Goal: Feedback & Contribution: Contribute content

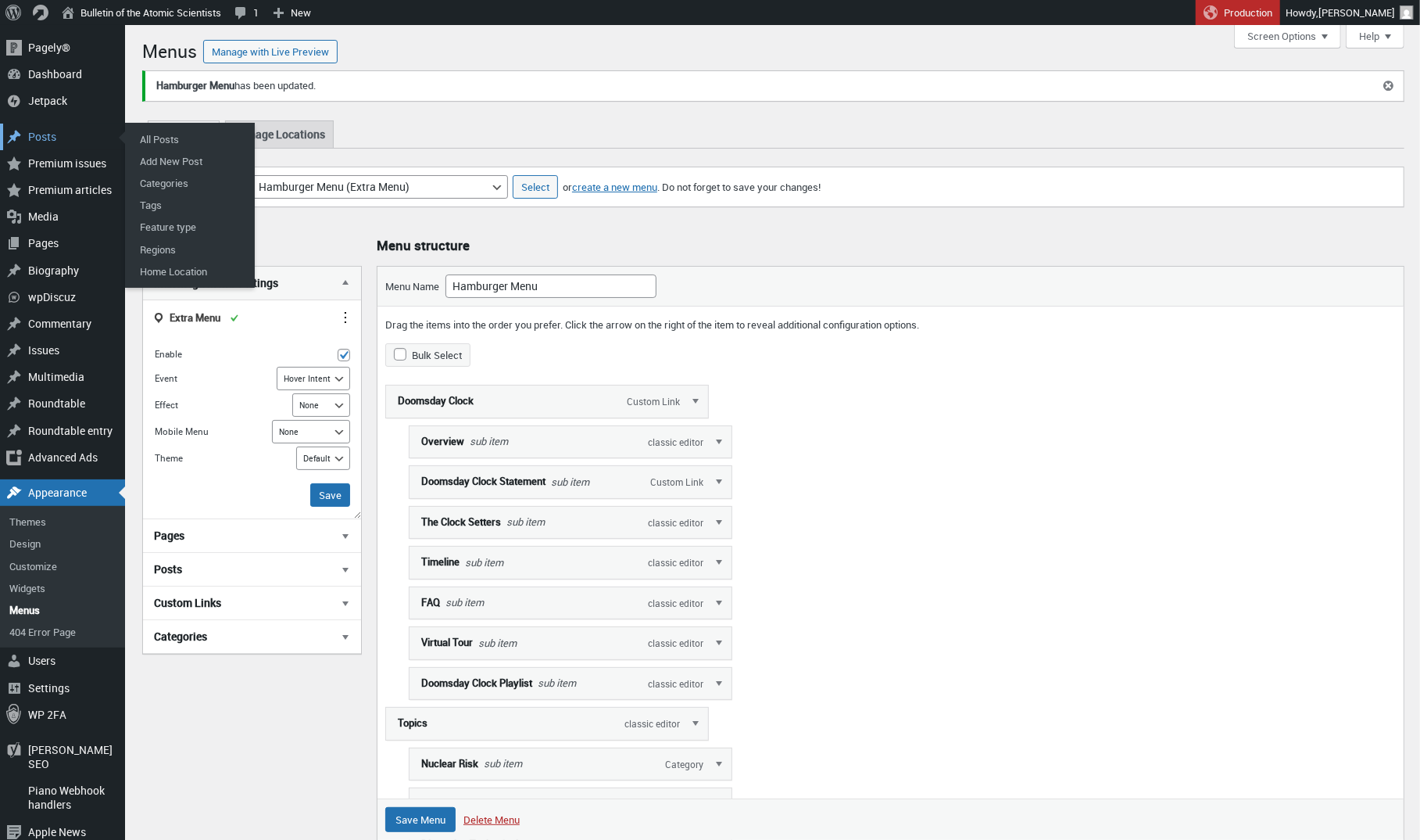
click at [38, 137] on div "Posts" at bounding box center [62, 136] width 125 height 26
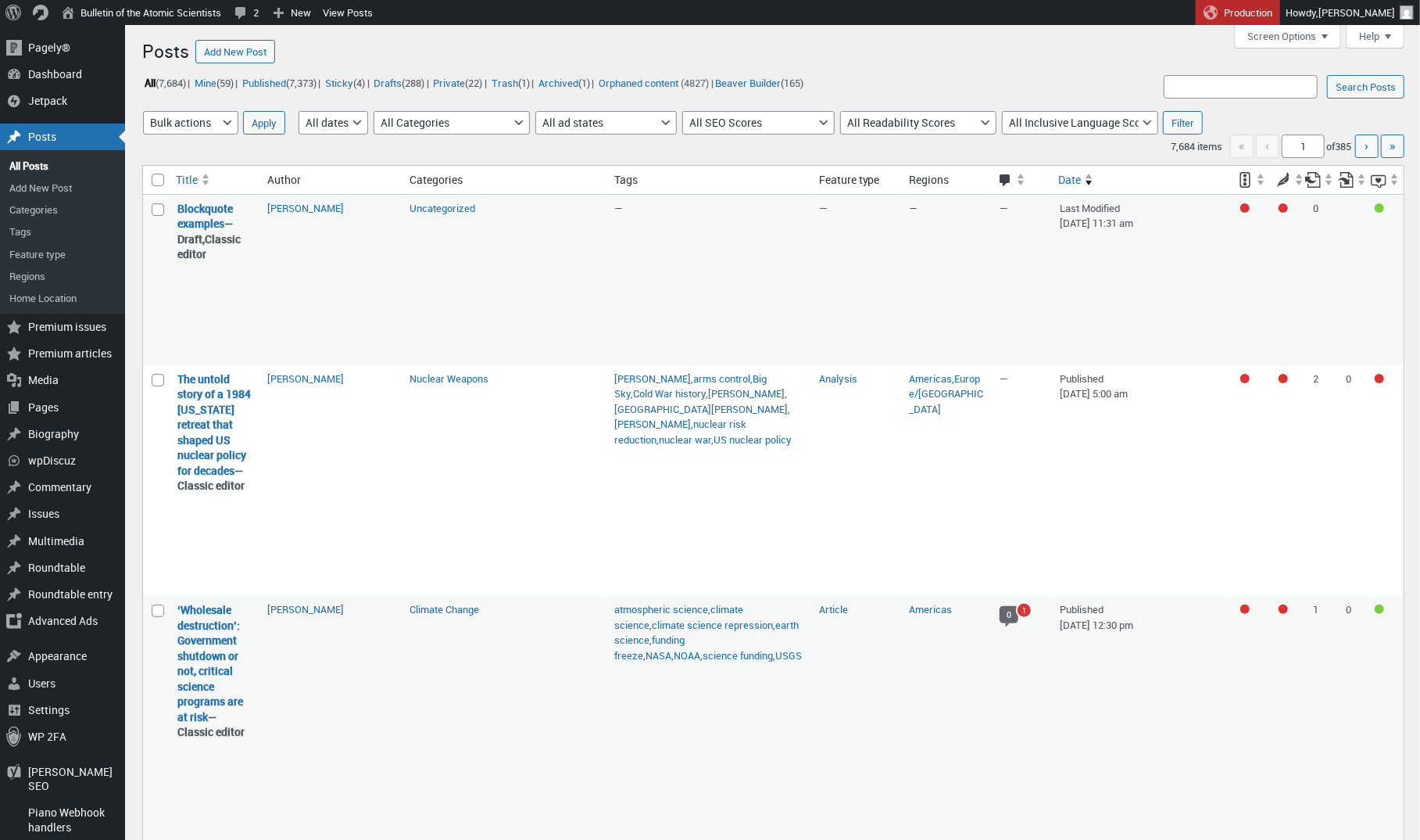
click at [217, 91] on li "Mine (59) |" at bounding box center [215, 83] width 45 height 21
click at [217, 77] on link "Mine (59)" at bounding box center [214, 82] width 43 height 18
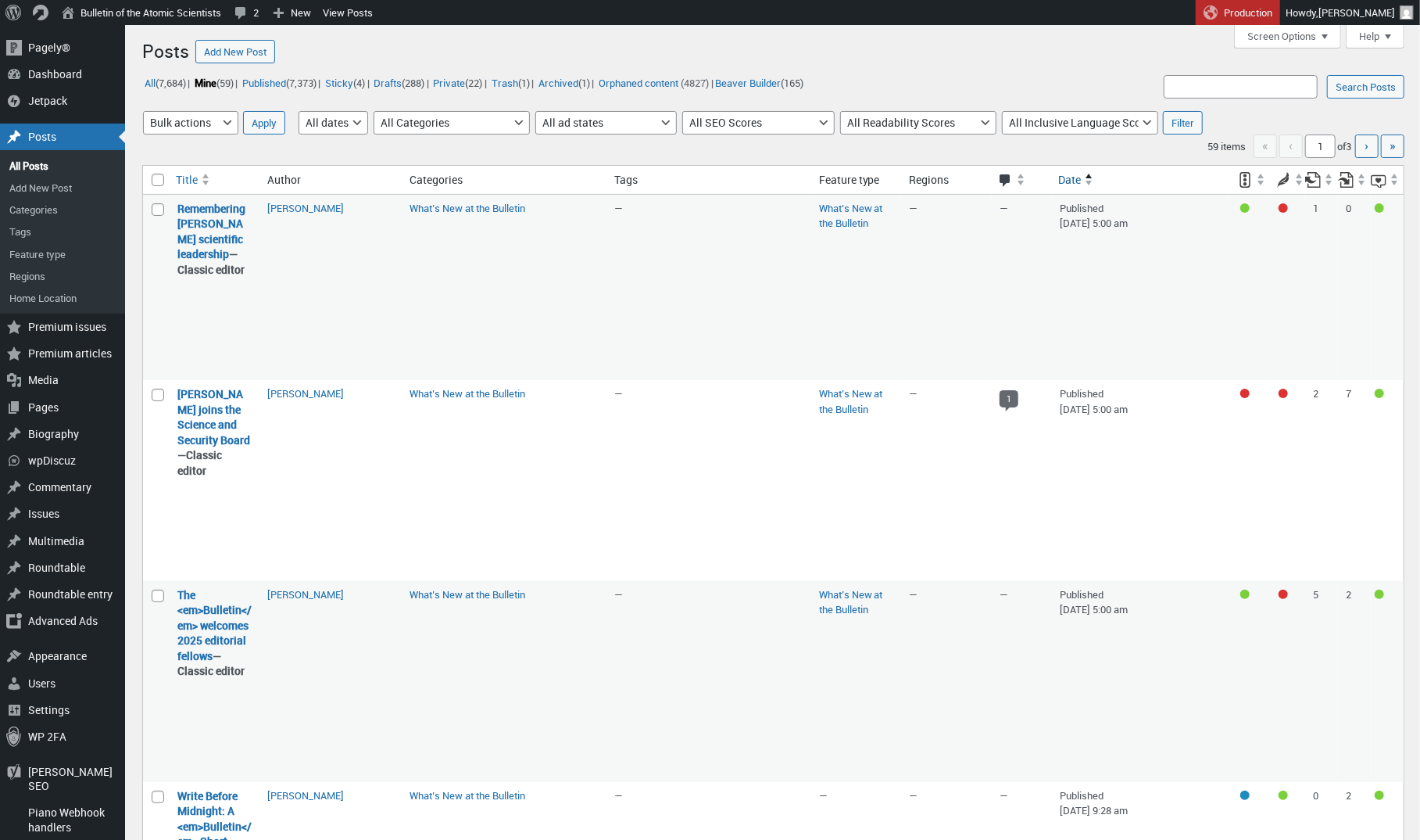
click at [1086, 181] on span at bounding box center [1090, 182] width 8 height 3
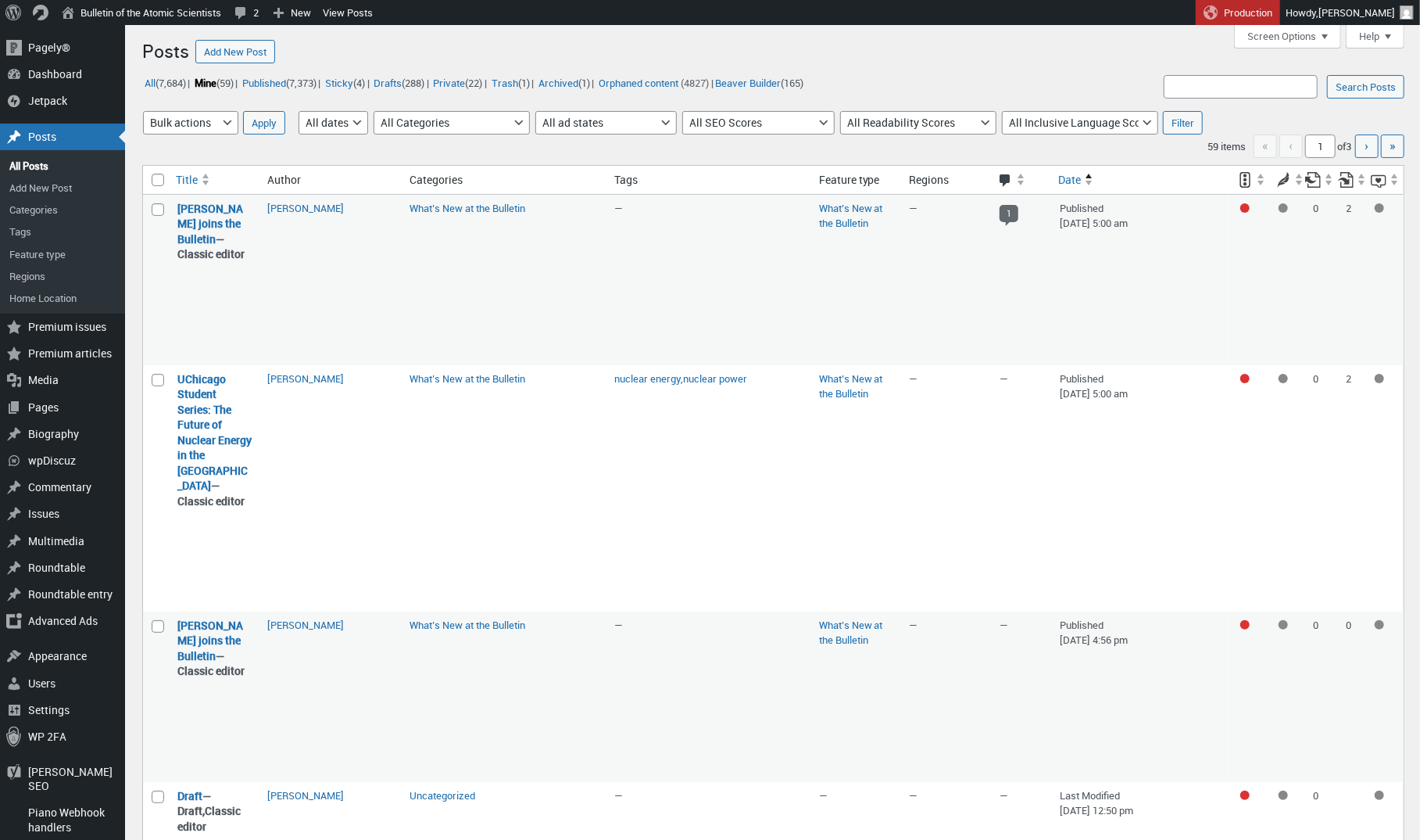
click at [1086, 181] on span at bounding box center [1090, 182] width 8 height 3
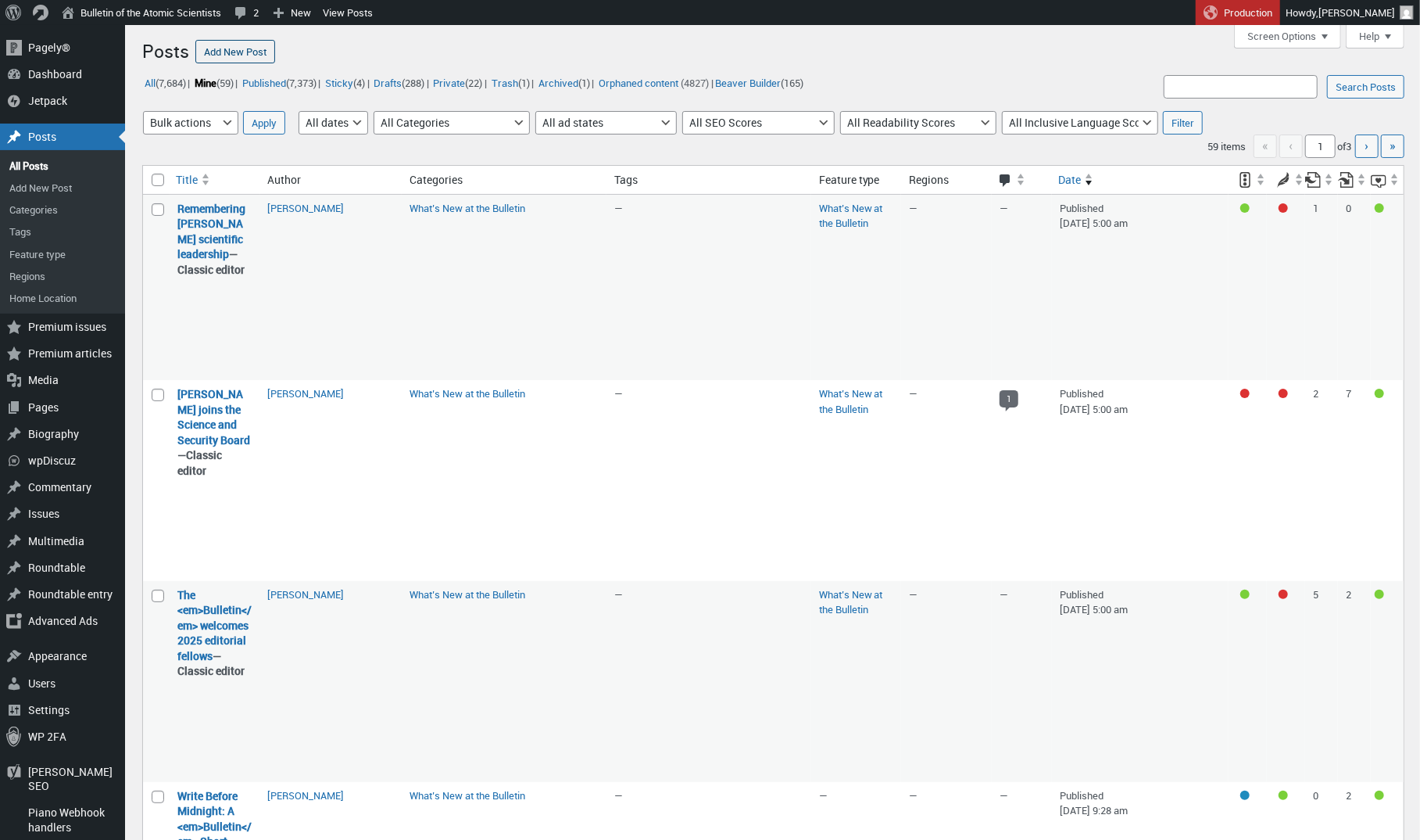
click at [245, 57] on link "Add New Post" at bounding box center [235, 51] width 79 height 23
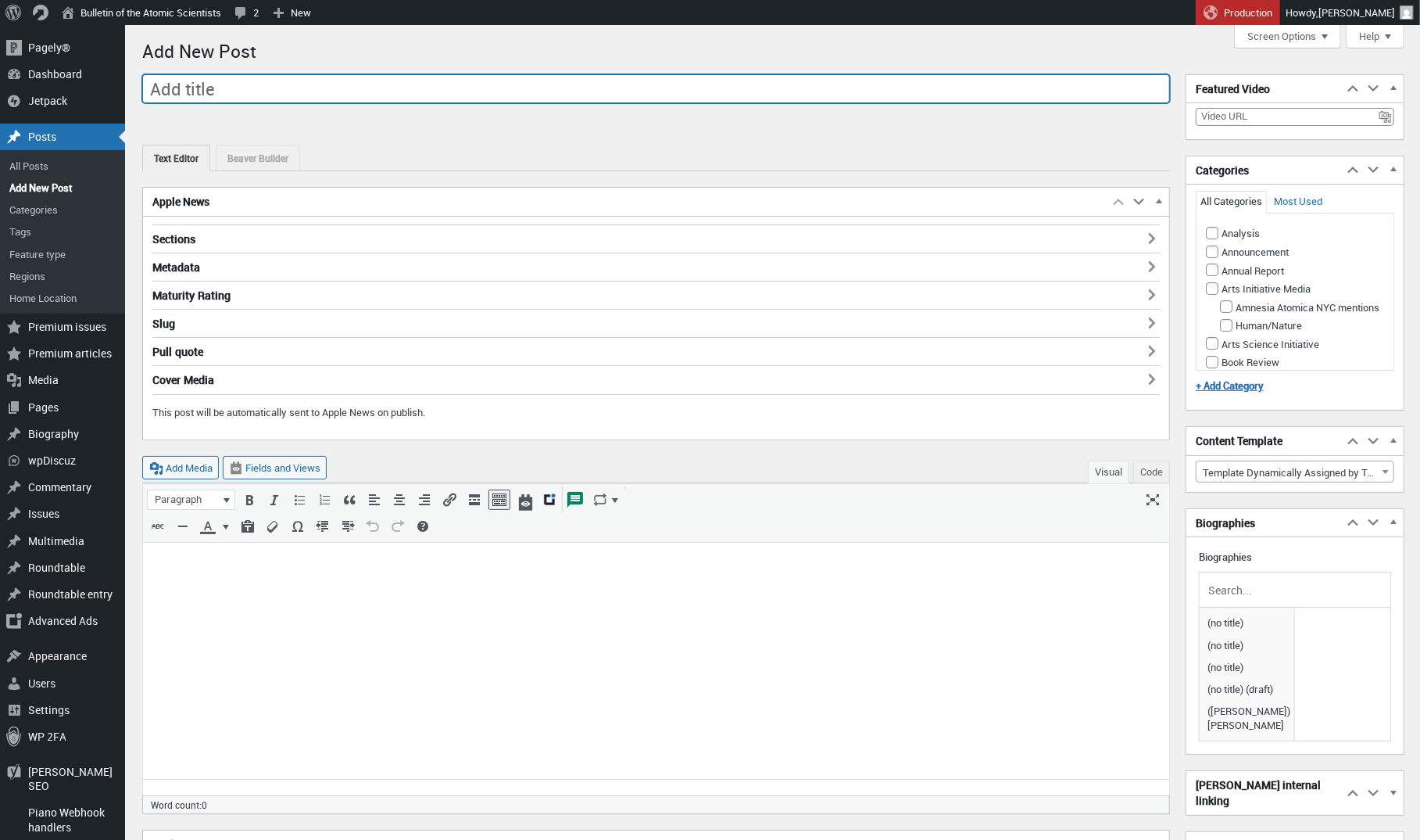
paste input "[PERSON_NAME] joins the <em>Bulletin</em>’s Governing Board"
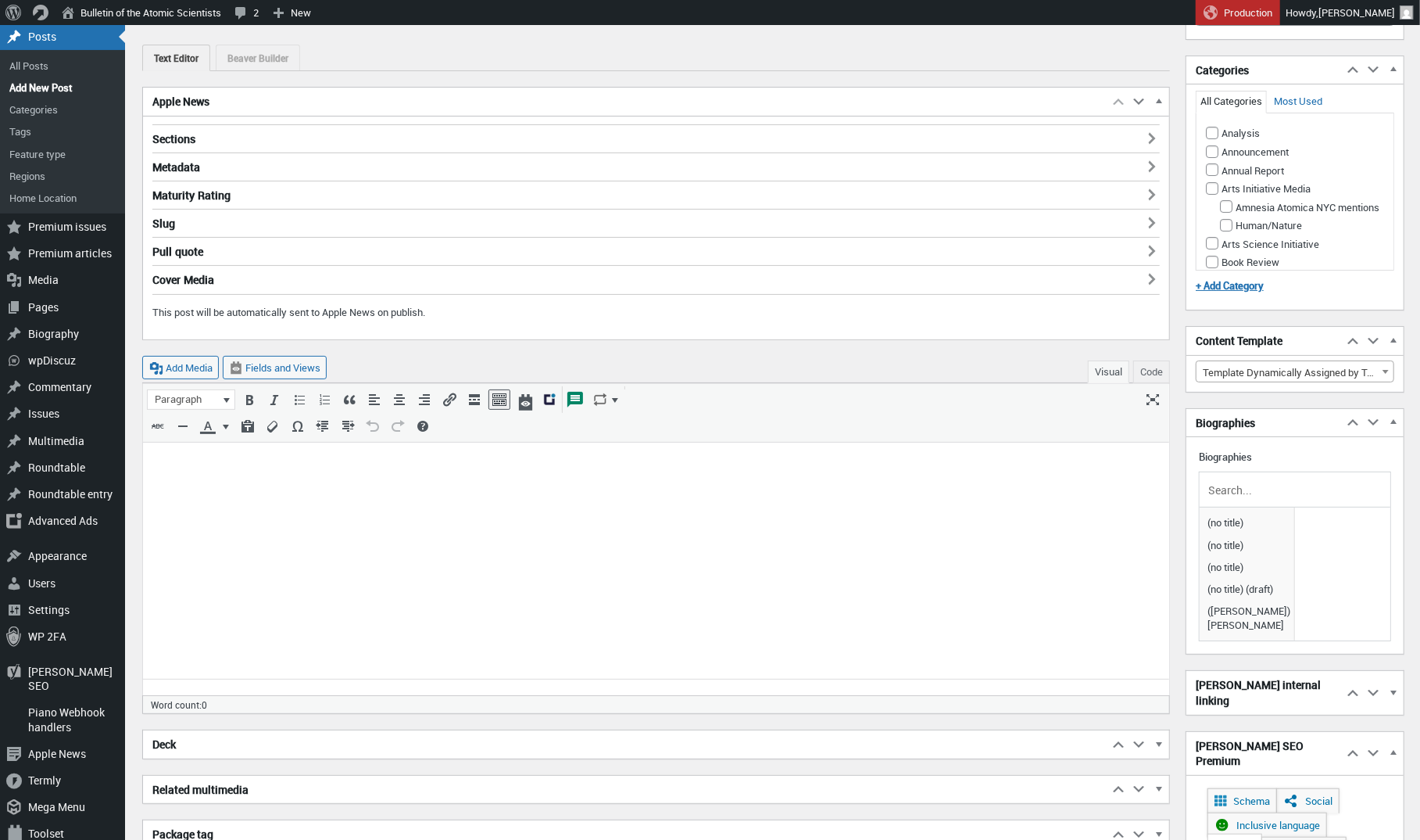
scroll to position [114, 0]
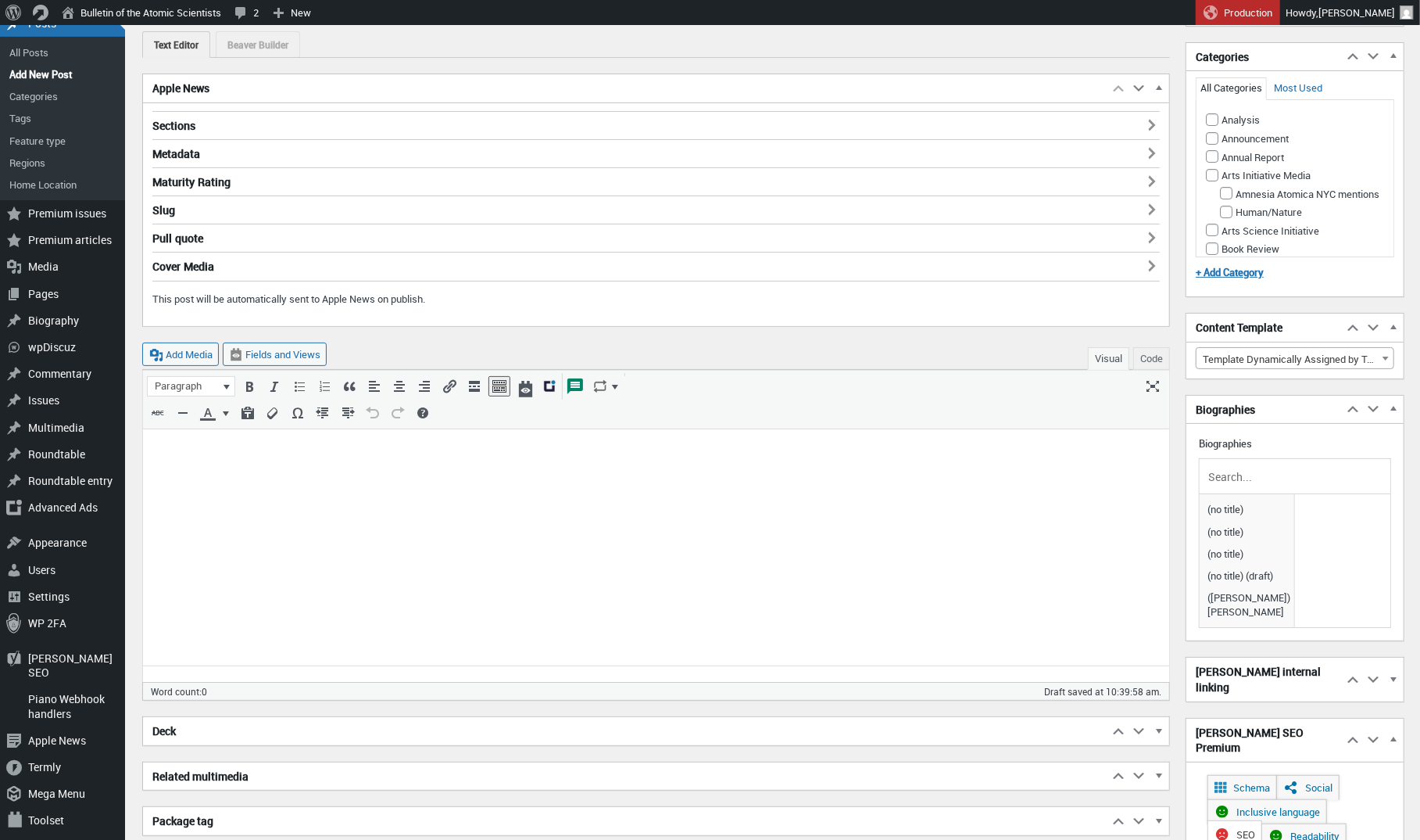
type input "Vesa Koivumaa joins the <em>Bulletin</em>’s Governing Board"
click at [387, 482] on html at bounding box center [656, 456] width 1027 height 51
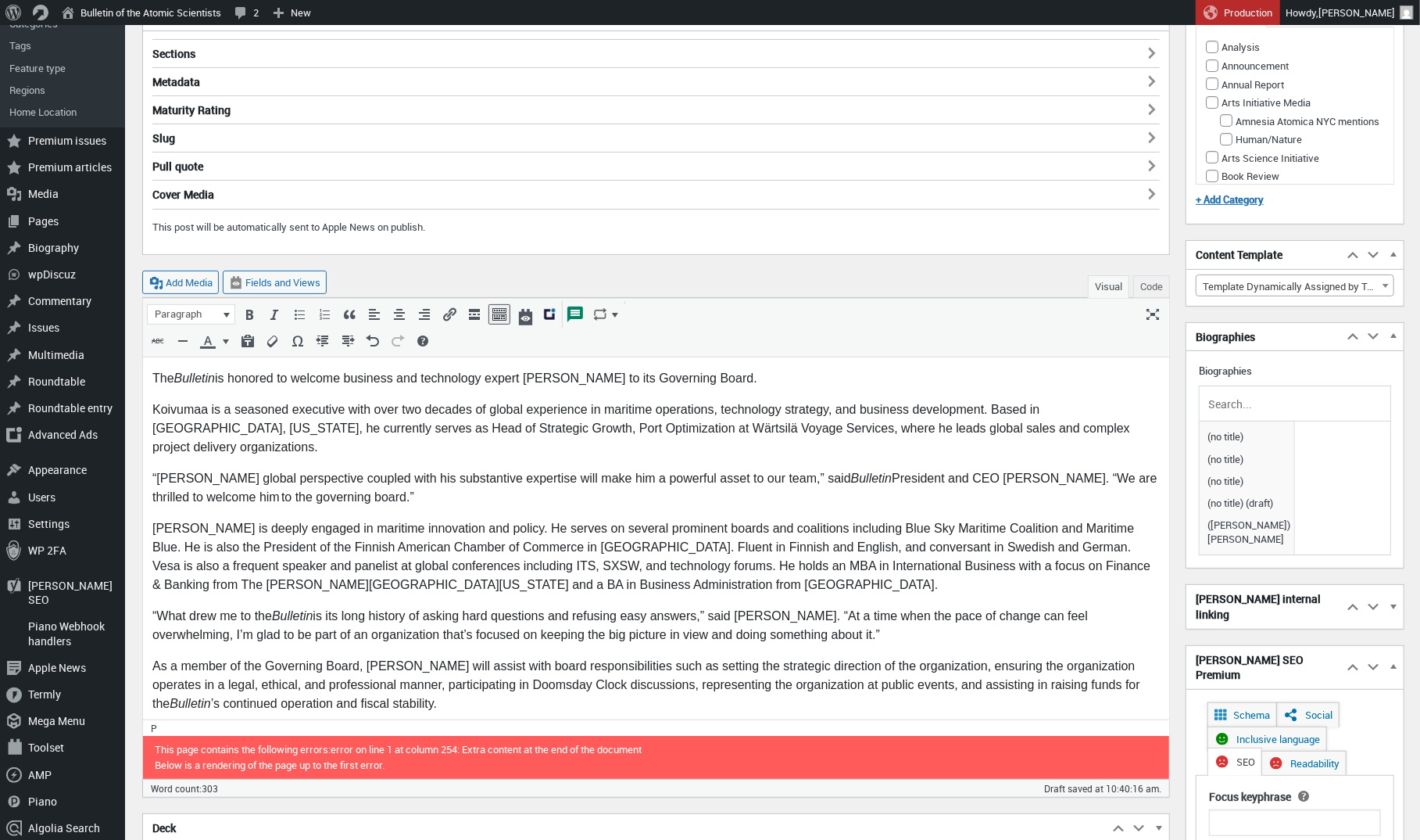
scroll to position [198, 0]
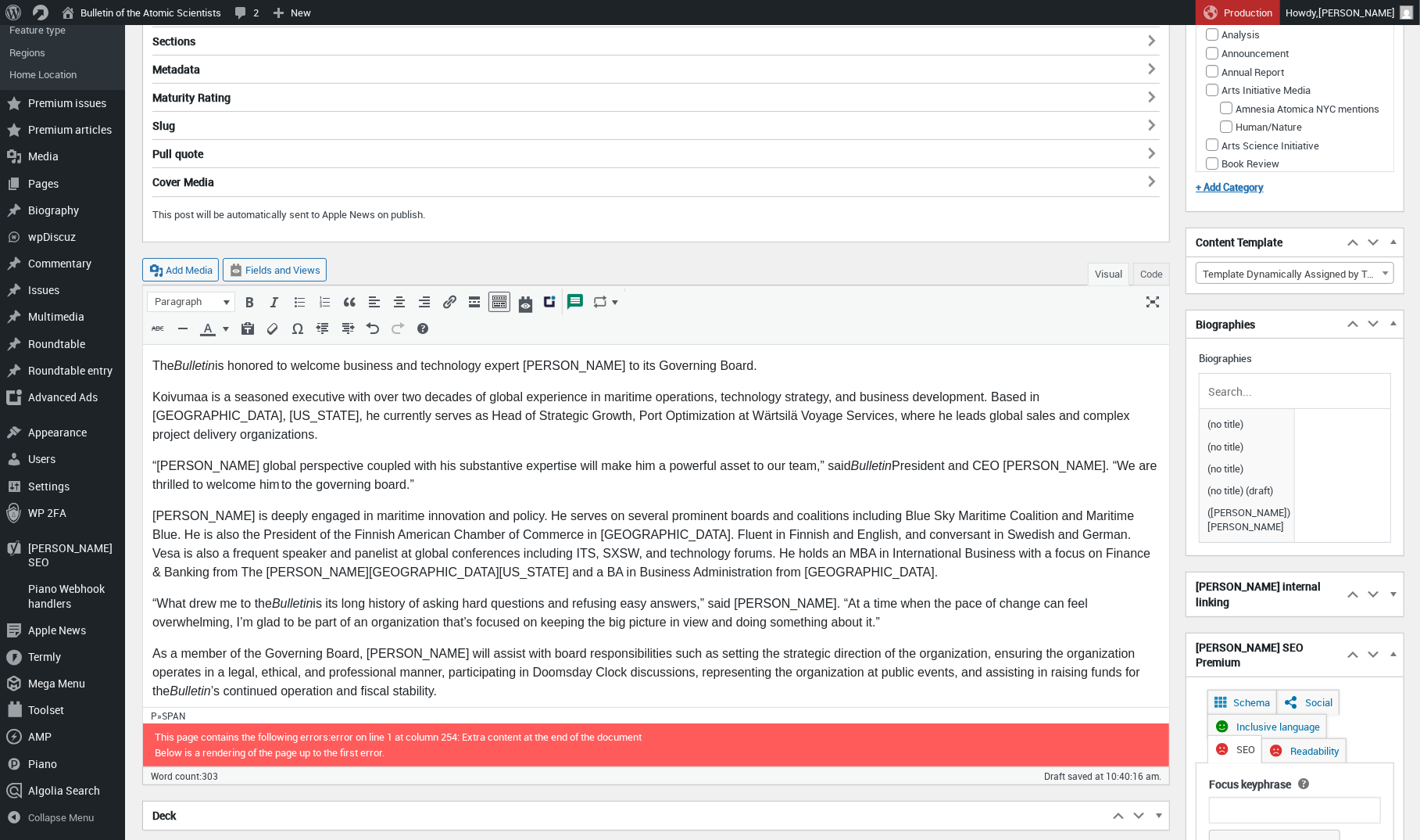
click at [161, 508] on span "Koivumaa is deeply engaged in maritime innovation and policy. He serves on seve…" at bounding box center [650, 542] width 998 height 69
copy span "Koivumaa"
click at [1051, 518] on span "Koivumaa is deeply engaged in maritime innovation and policy. He serves on seve…" at bounding box center [650, 542] width 998 height 69
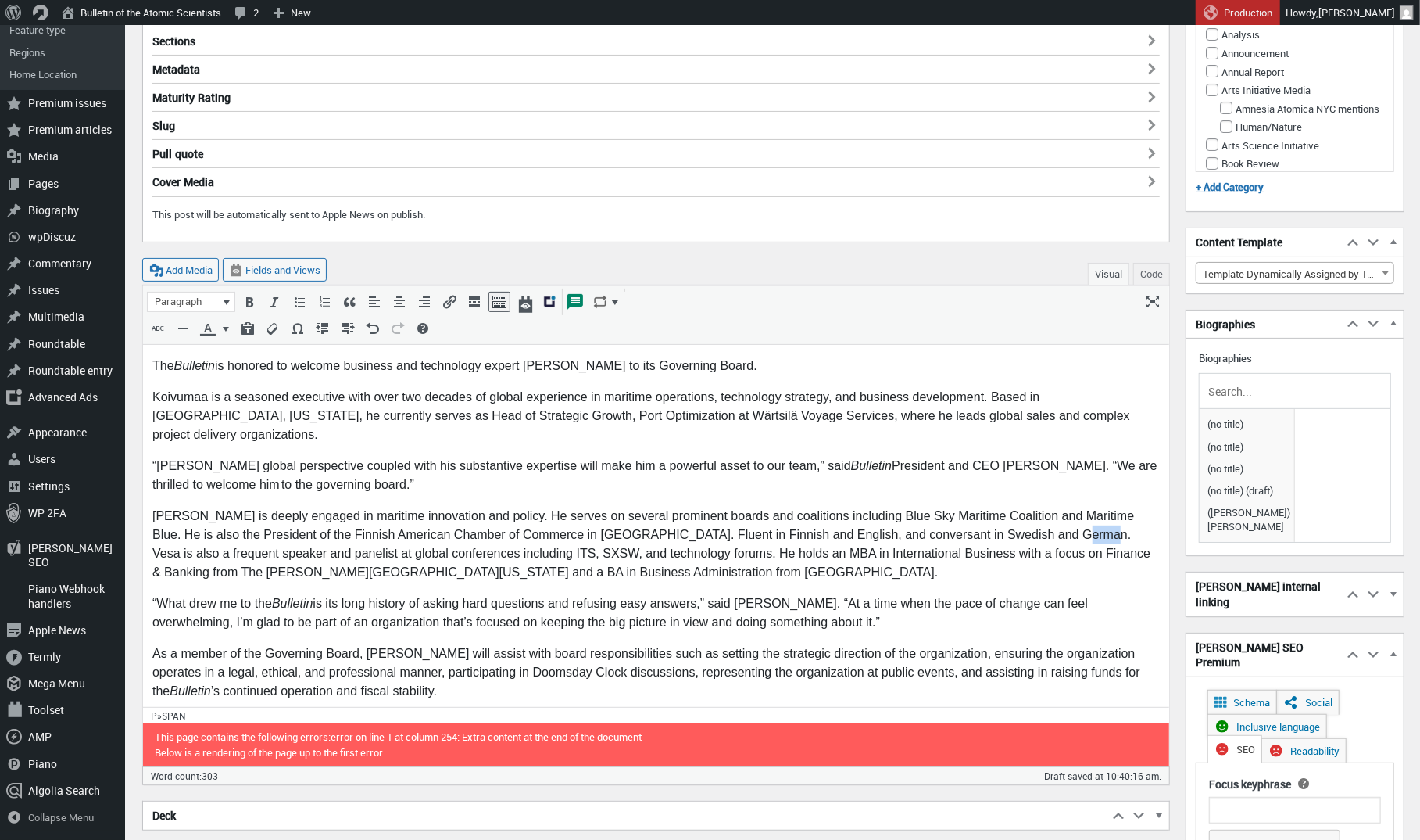
paste body
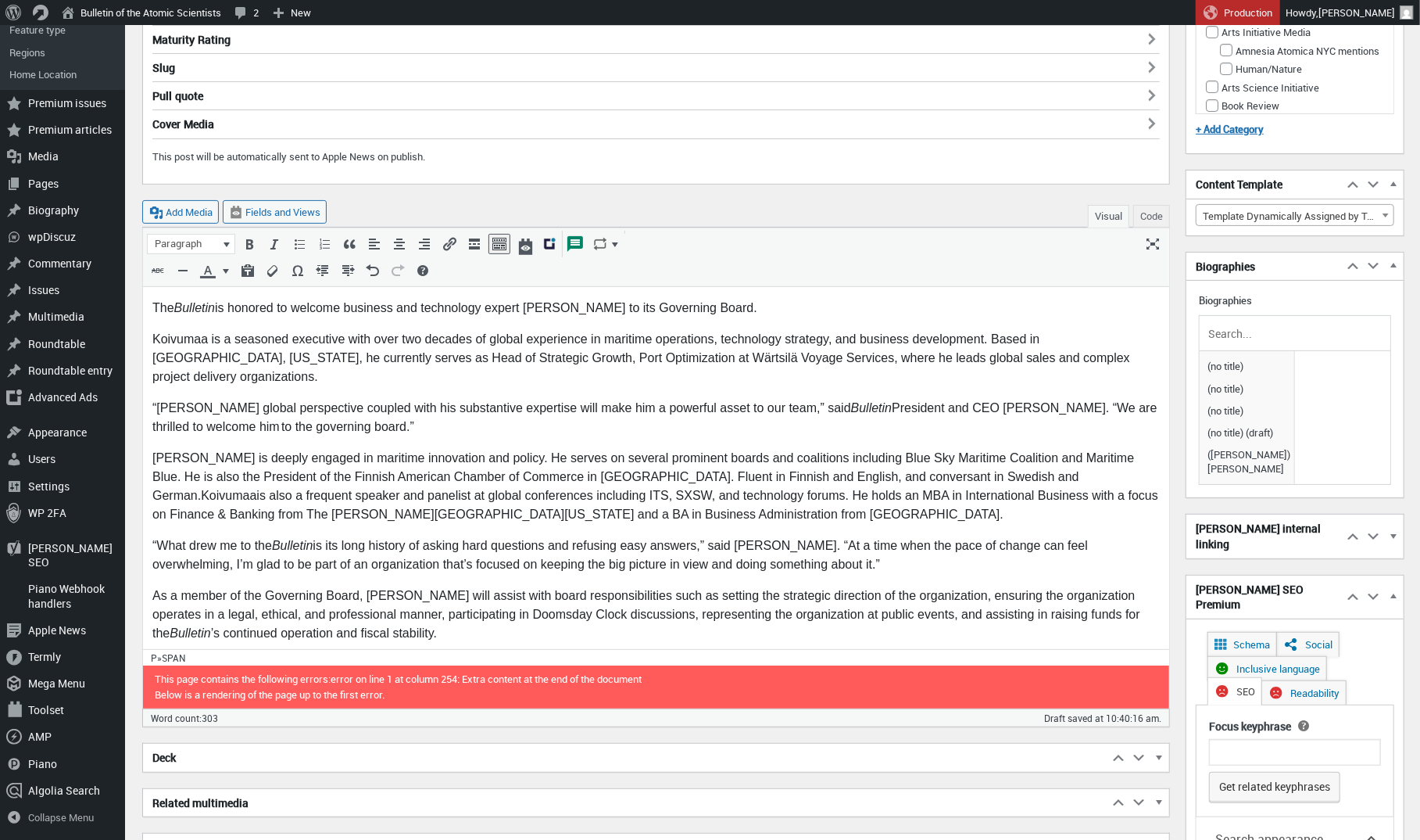
scroll to position [263, 0]
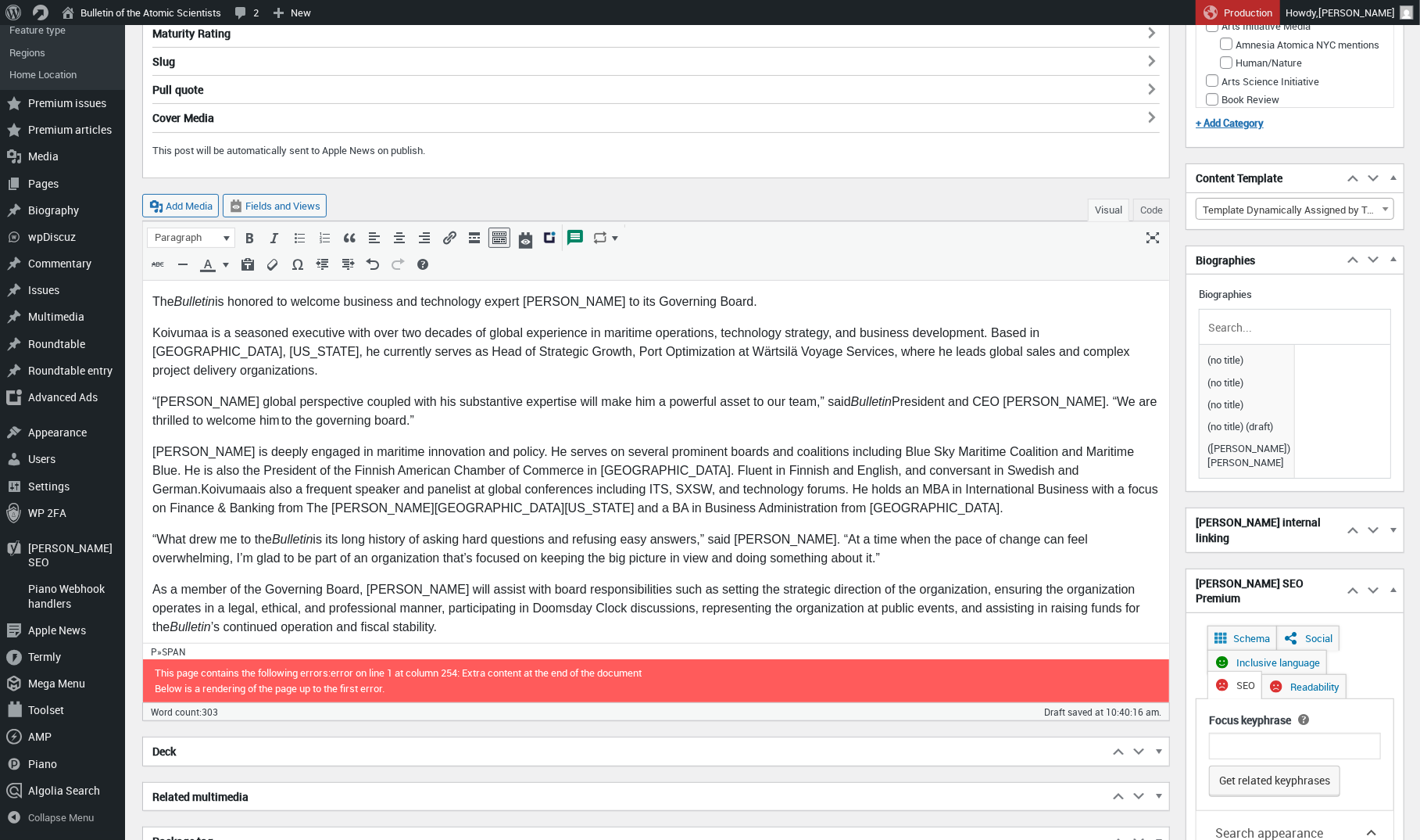
click at [394, 612] on p "As a member of the Governing Board, Koivumaa will assist with board responsibil…" at bounding box center [655, 607] width 1008 height 56
click at [676, 633] on html "The Bulletin is honored to welcome business and technology expert Vesa Koivumaa…" at bounding box center [656, 470] width 1027 height 377
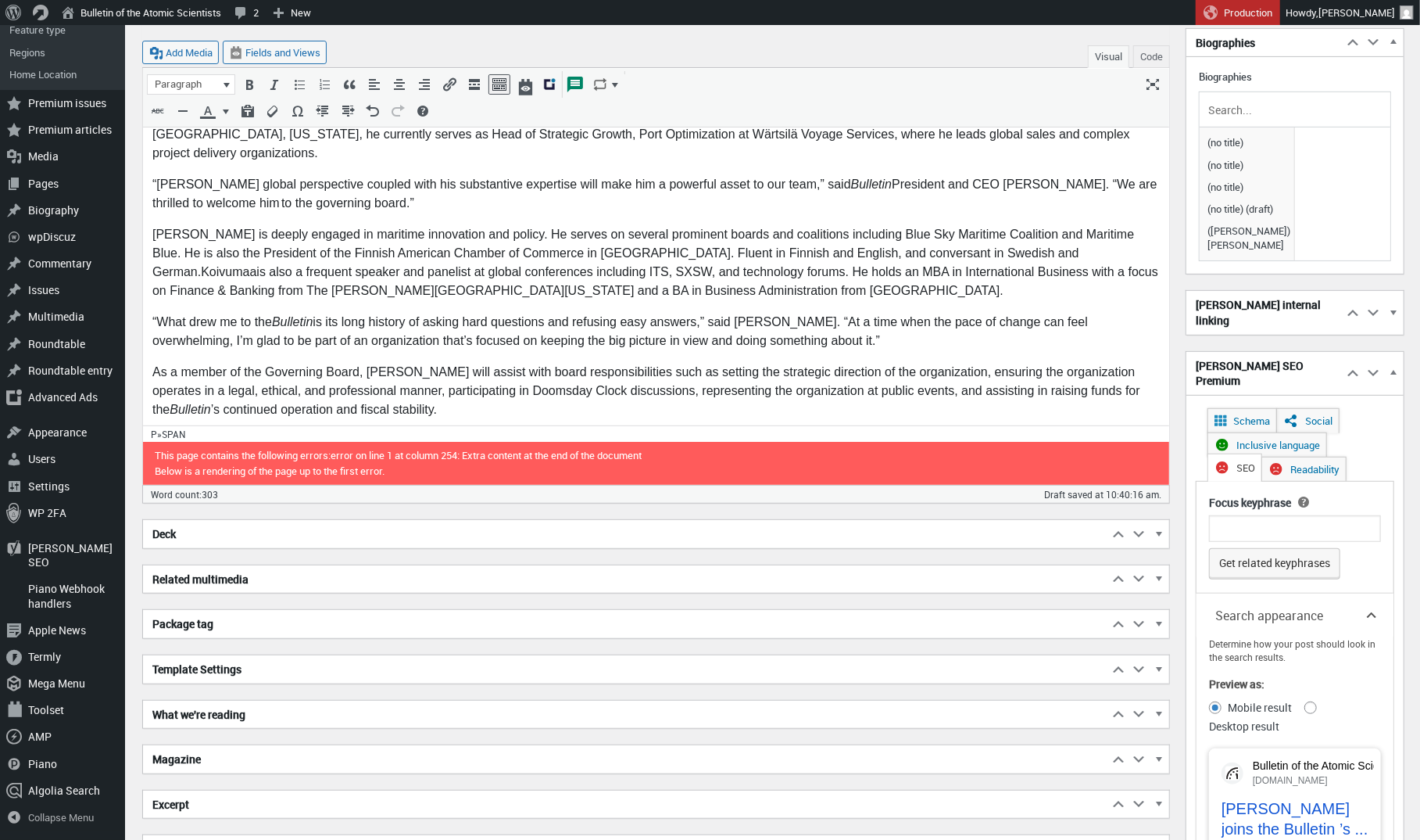
scroll to position [489, 0]
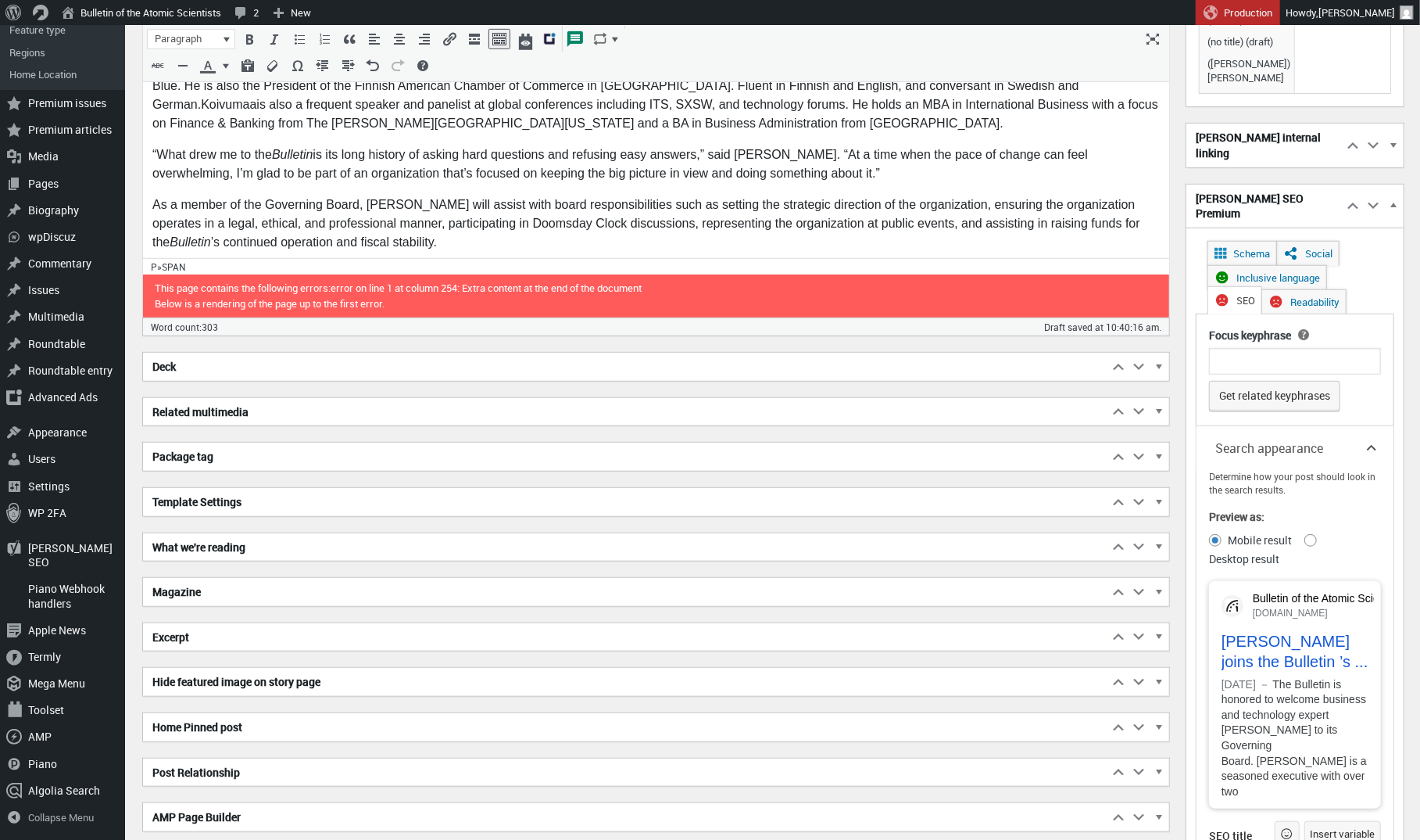
click at [398, 630] on h2 "Excerpt" at bounding box center [626, 637] width 965 height 28
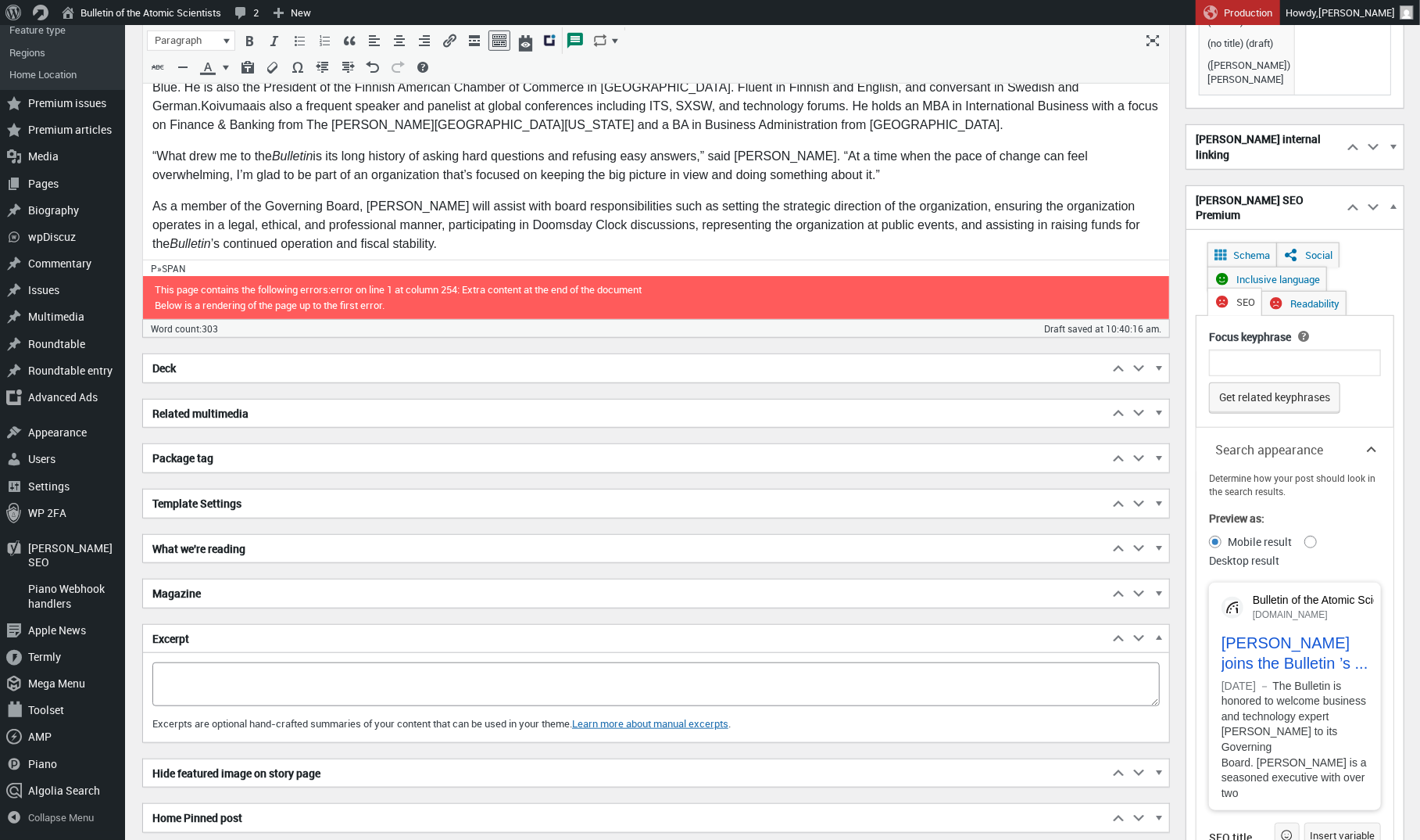
scroll to position [719, 0]
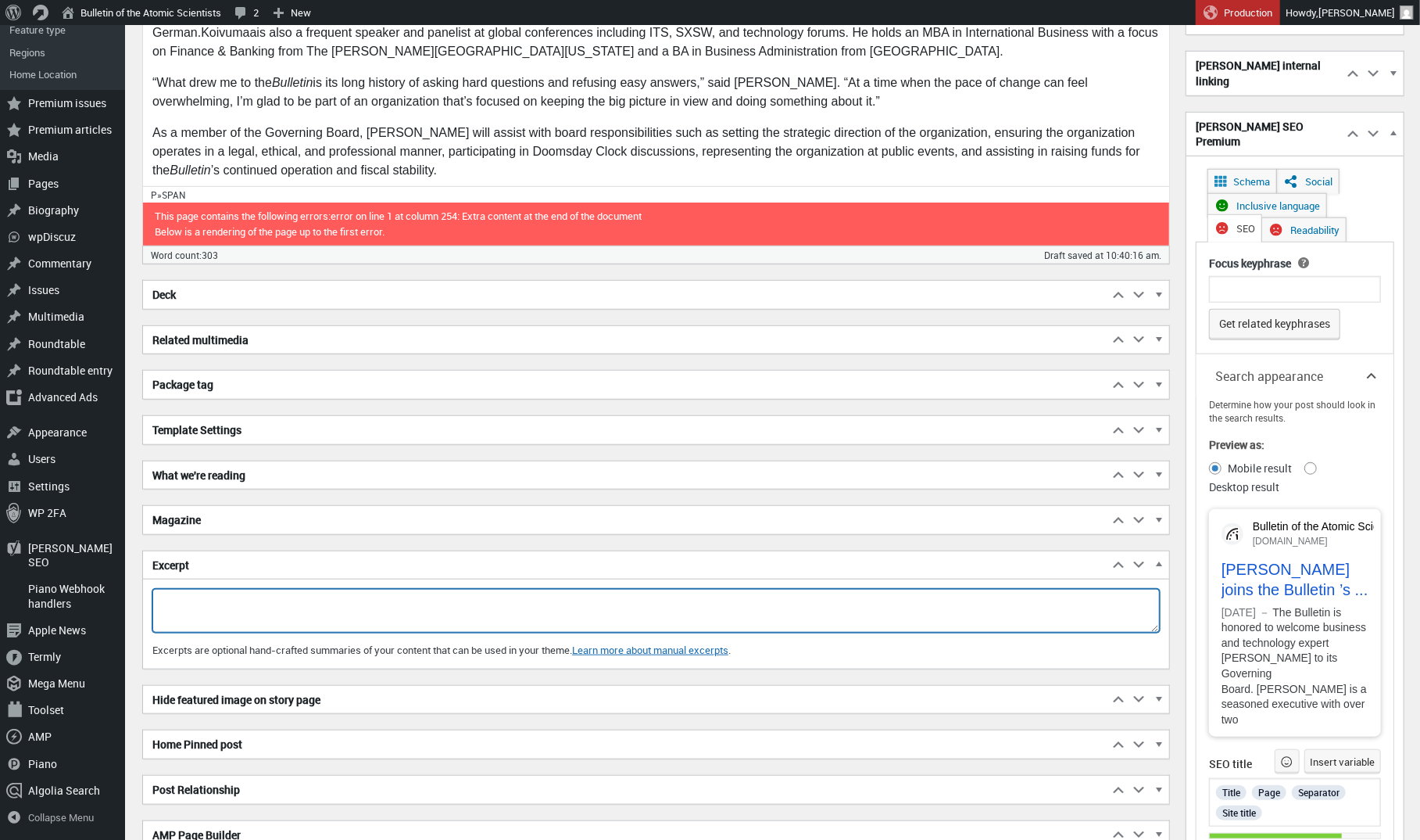
click at [395, 598] on textarea "Excerpt" at bounding box center [656, 610] width 1008 height 44
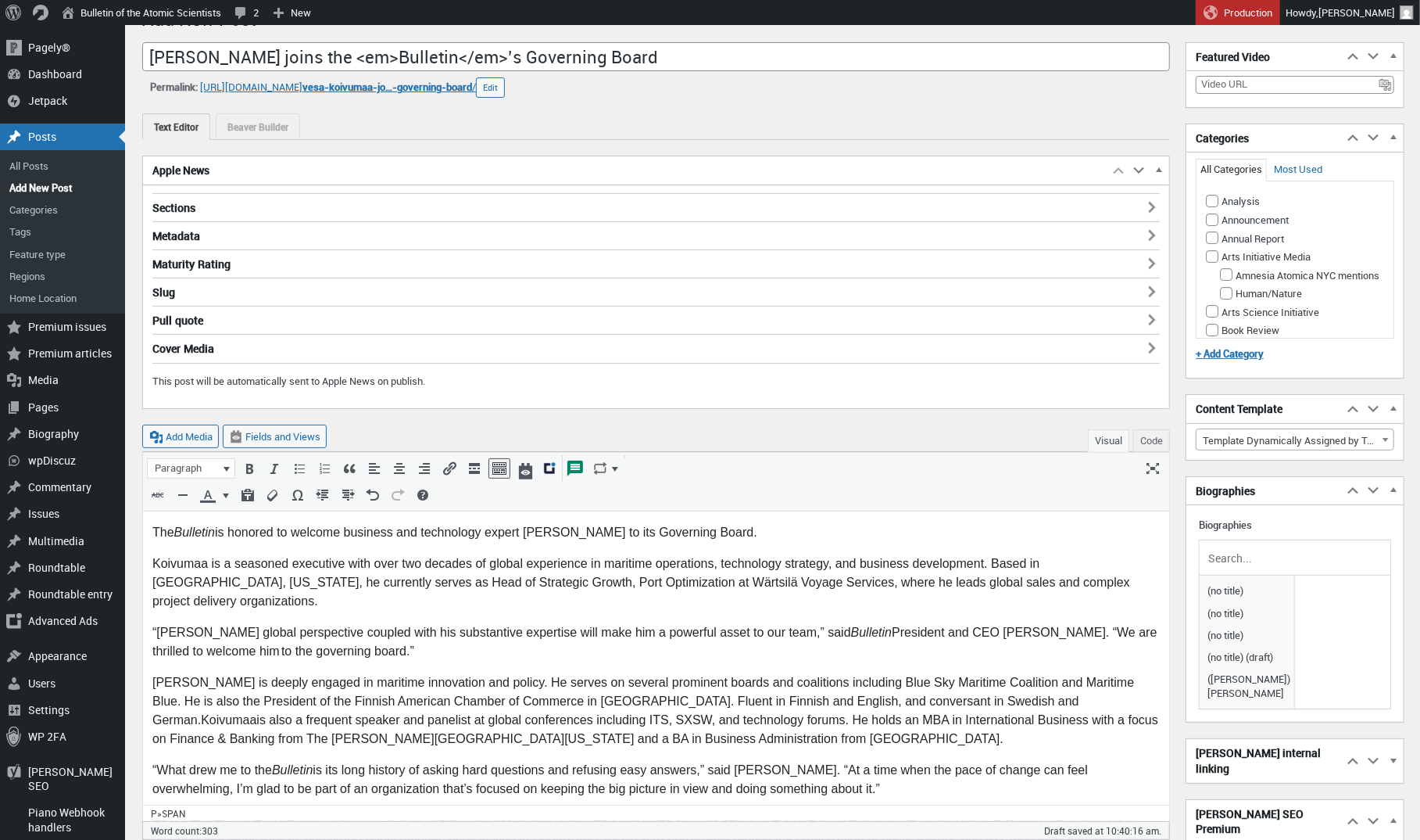
scroll to position [30, 0]
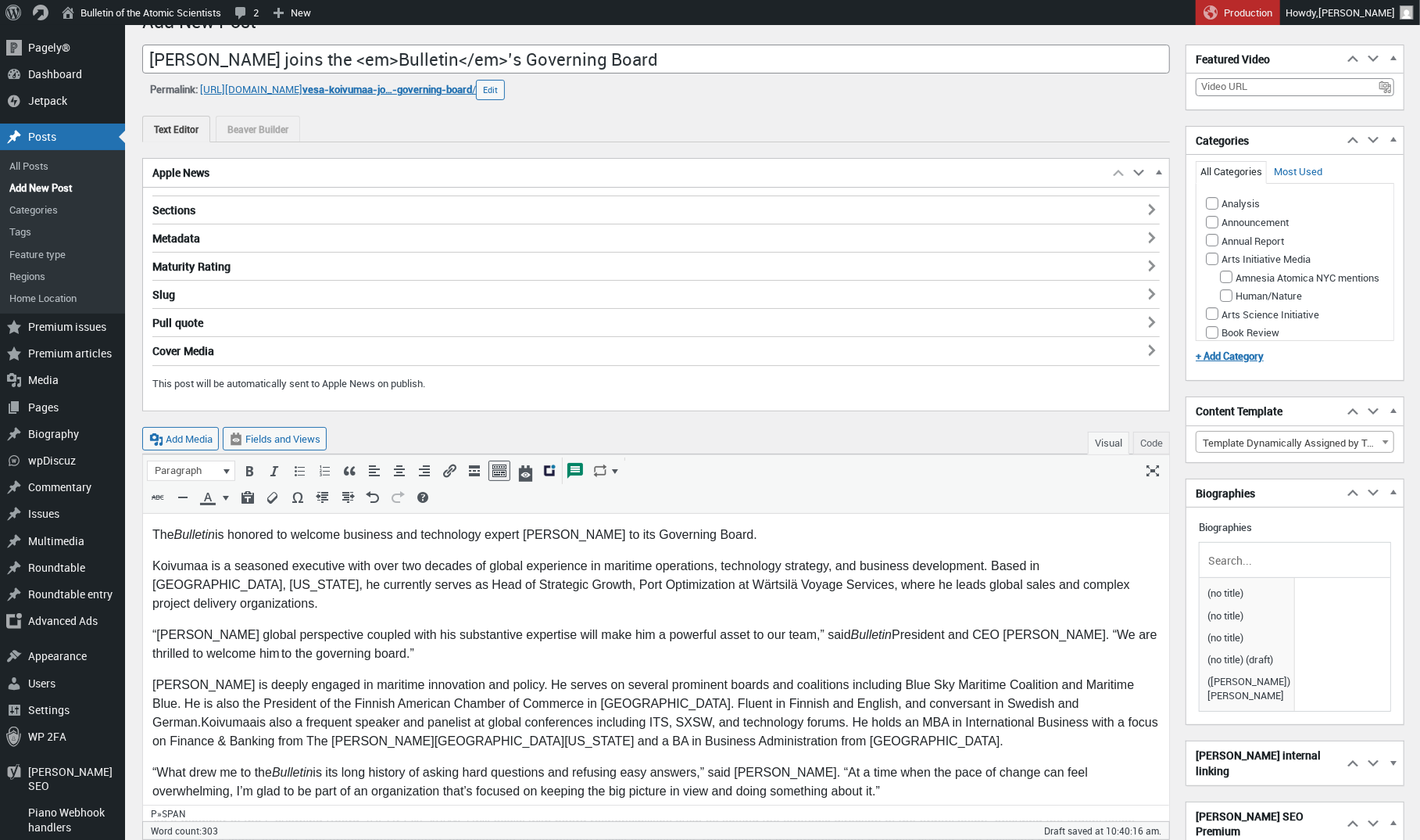
type textarea "[PERSON_NAME] holds expertise in a wide range of industries — maritime, IT, net…"
click at [1248, 542] on div at bounding box center [1295, 559] width 190 height 34
click at [1245, 549] on input "text" at bounding box center [1295, 559] width 180 height 23
type input "[PERSON_NAME]"
click at [1251, 588] on span "[PERSON_NAME]" at bounding box center [1247, 593] width 87 height 22
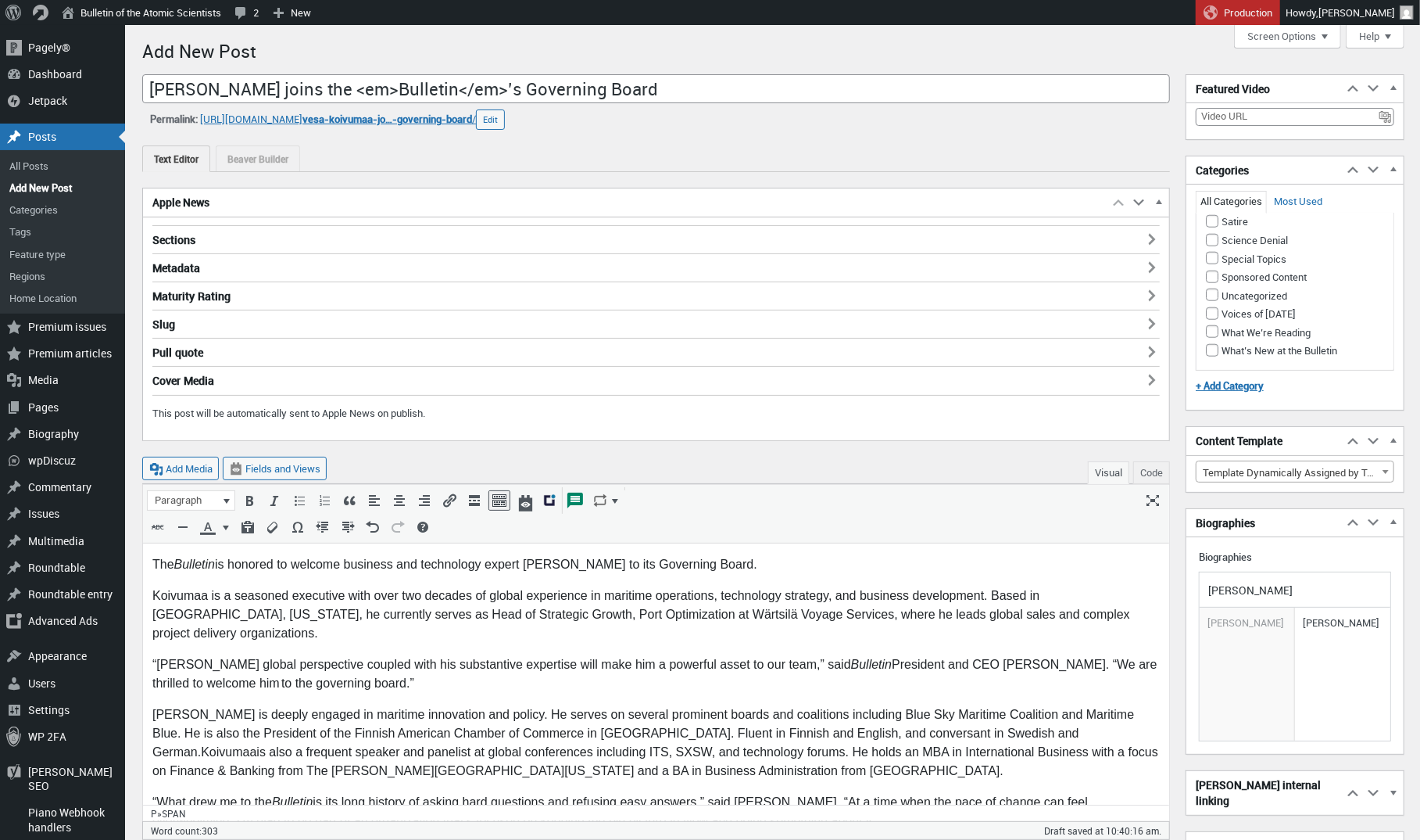
scroll to position [1251, 0]
click at [1209, 350] on input "What’s New at the Bulletin" at bounding box center [1213, 350] width 13 height 13
checkbox input "true"
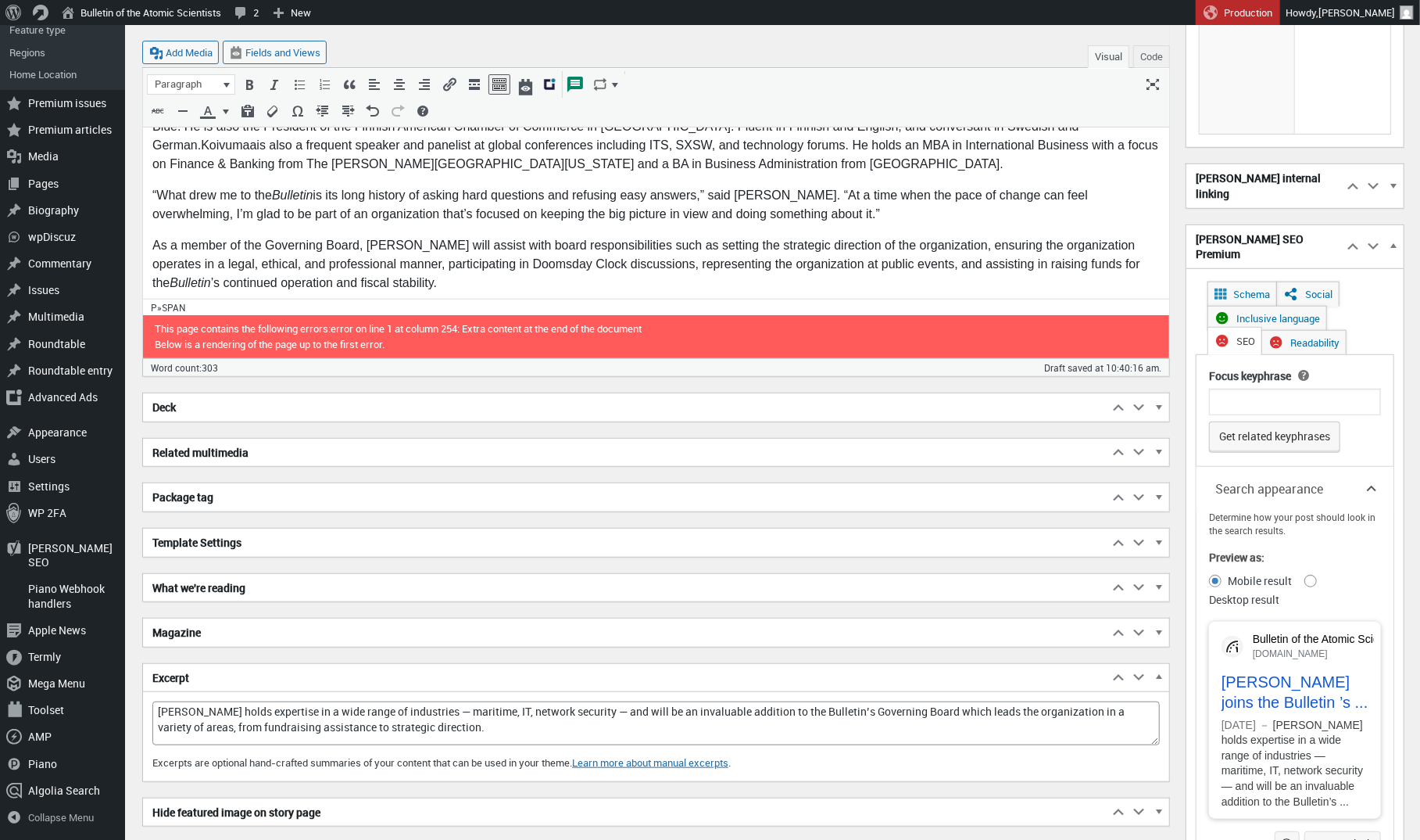
scroll to position [627, 0]
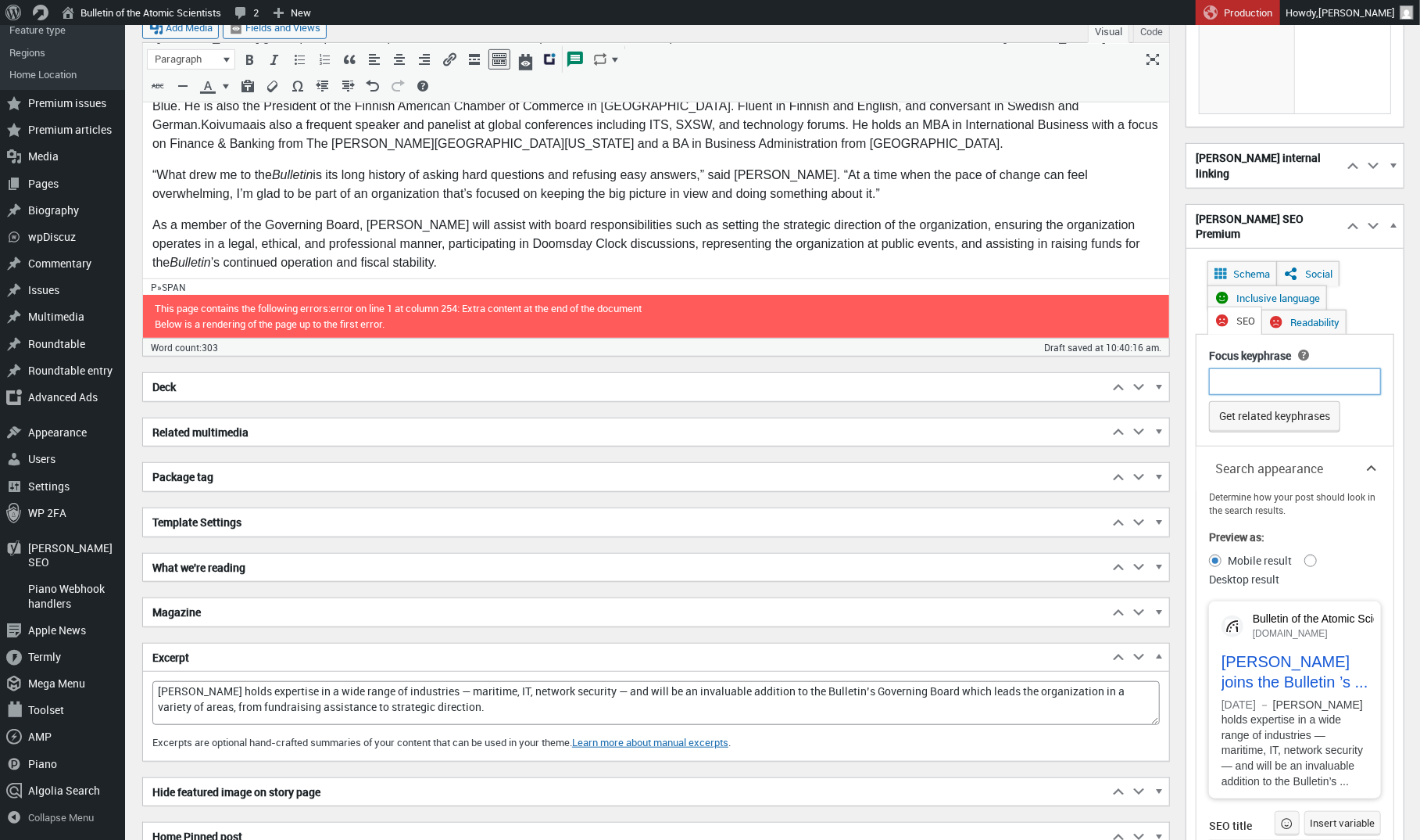
click at [1250, 368] on input "Focus keyphrase" at bounding box center [1295, 381] width 172 height 26
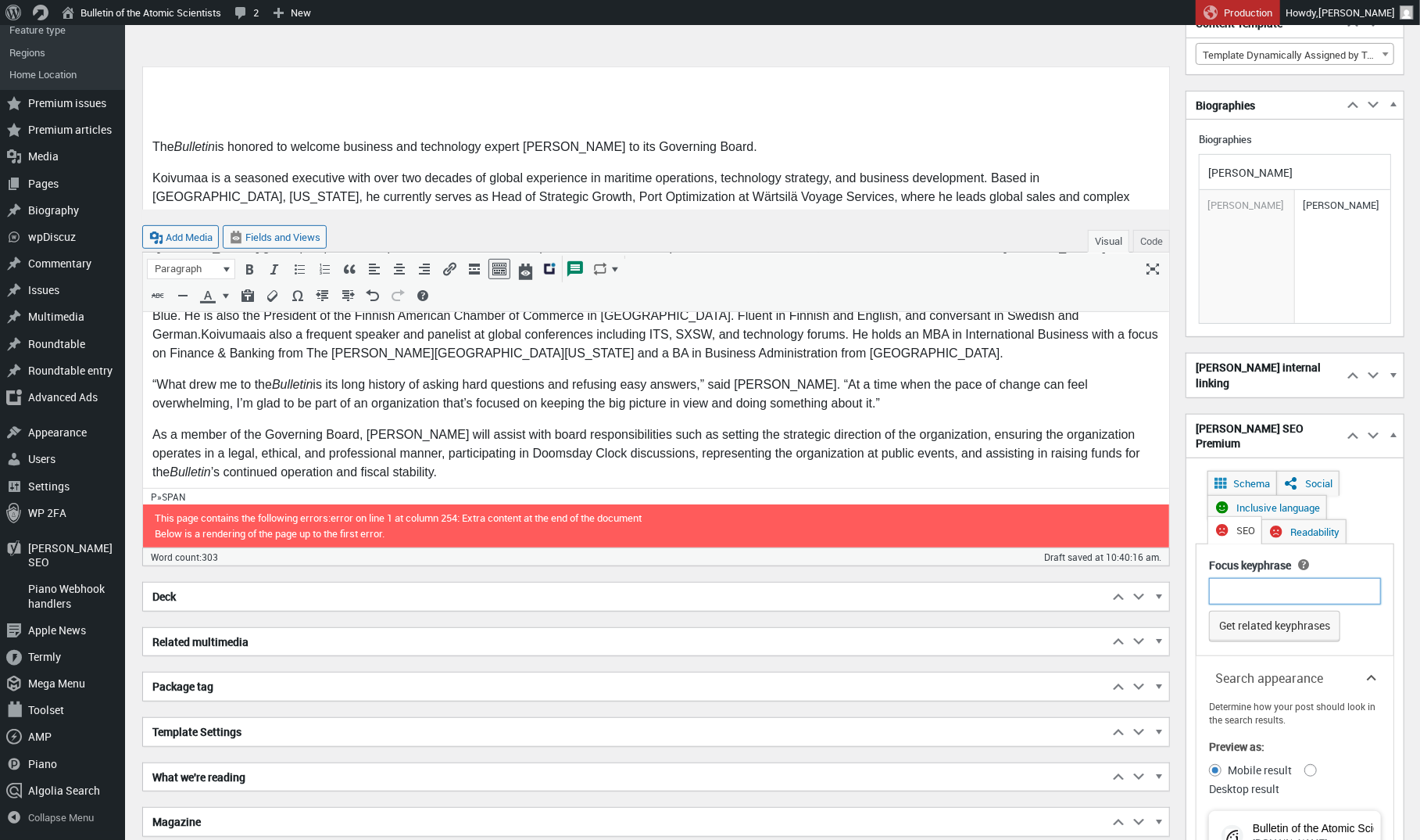
scroll to position [116, 0]
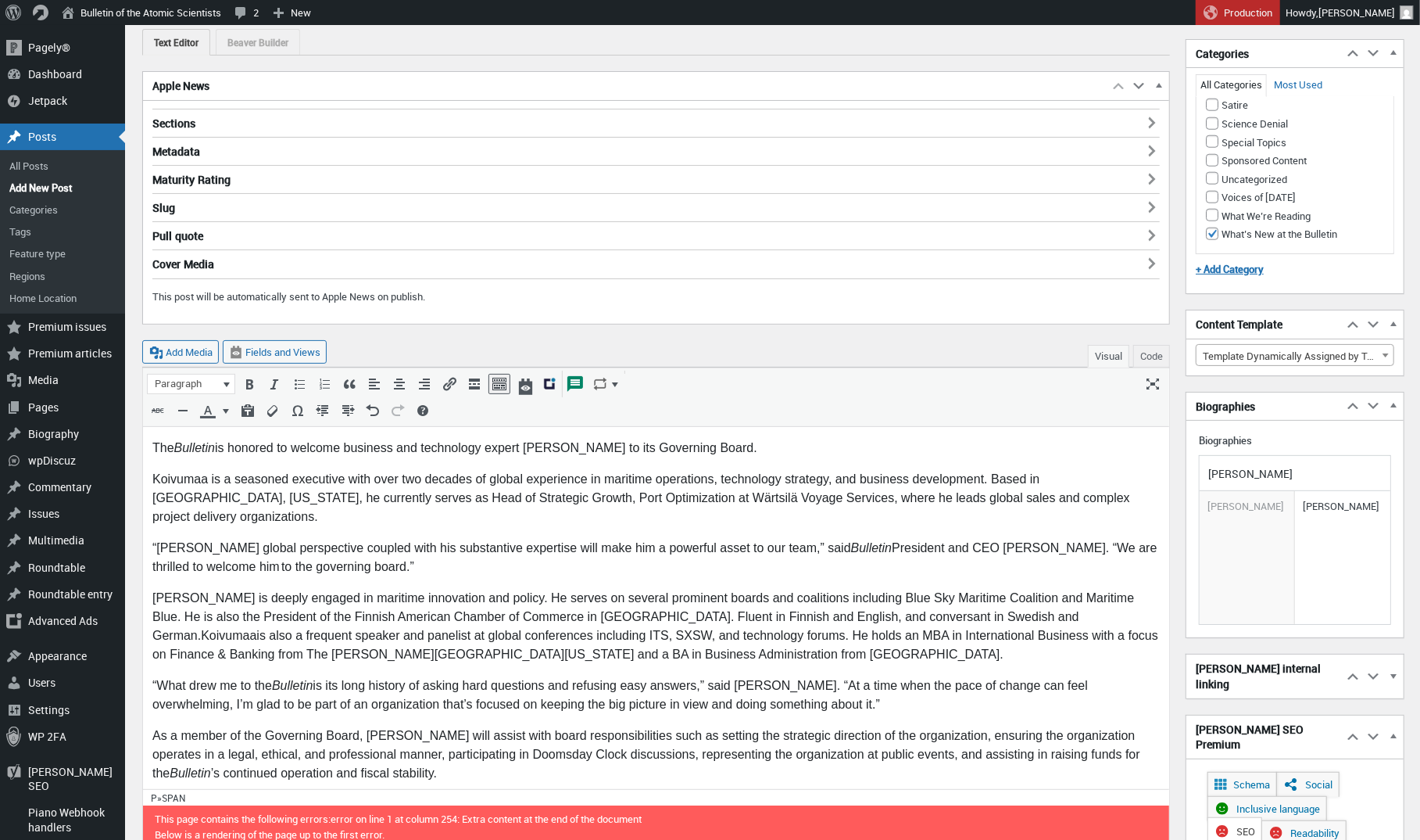
click at [239, 471] on span "Koivumaa is a seasoned executive with over two decades of global experience in …" at bounding box center [641, 496] width 978 height 51
drag, startPoint x: 613, startPoint y: 449, endPoint x: 531, endPoint y: 450, distance: 82.0
click at [531, 450] on span "is honored to welcome business and technology expert Vesa Koivumaa to its Gover…" at bounding box center [484, 447] width 542 height 14
copy span "[PERSON_NAME]"
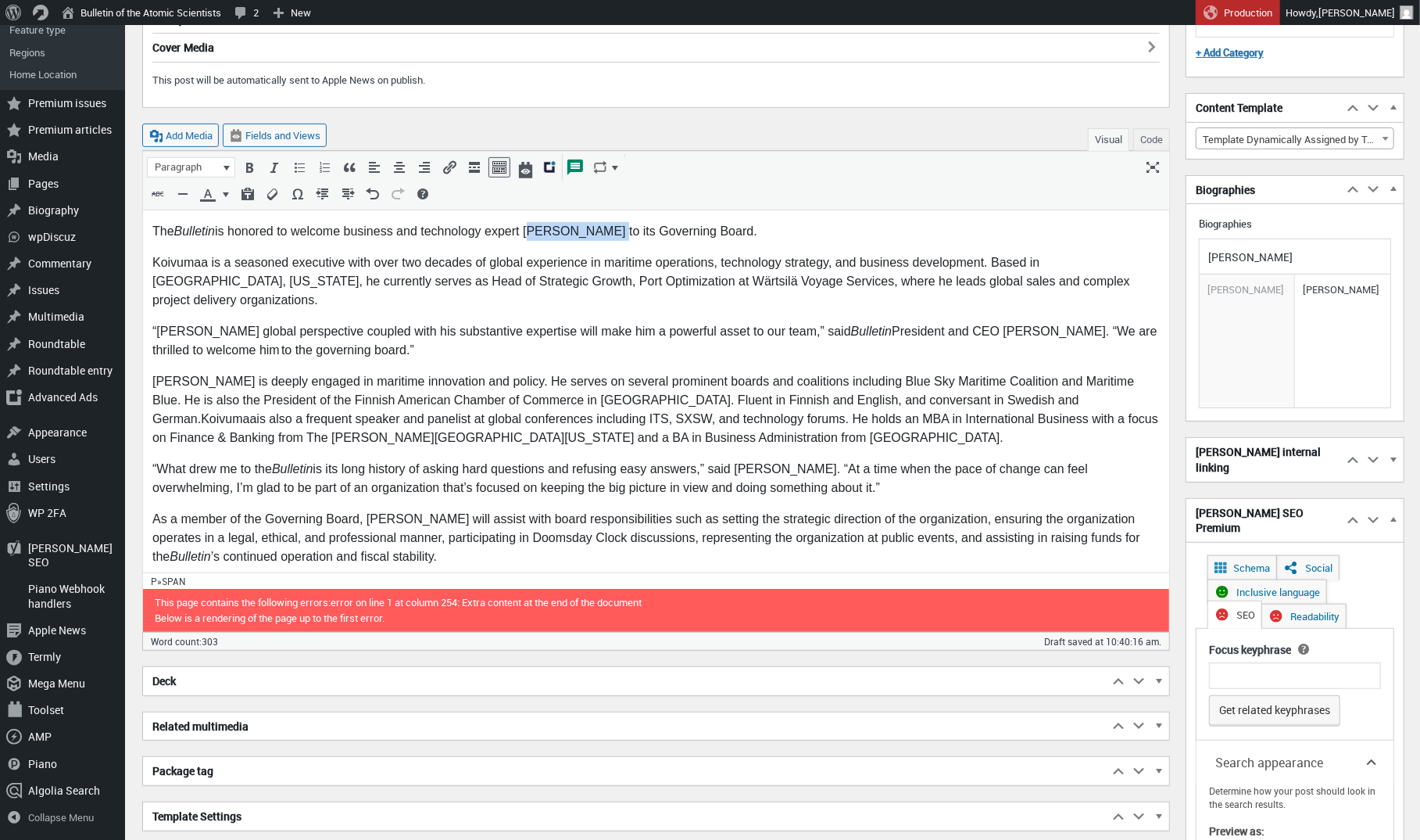
scroll to position [346, 0]
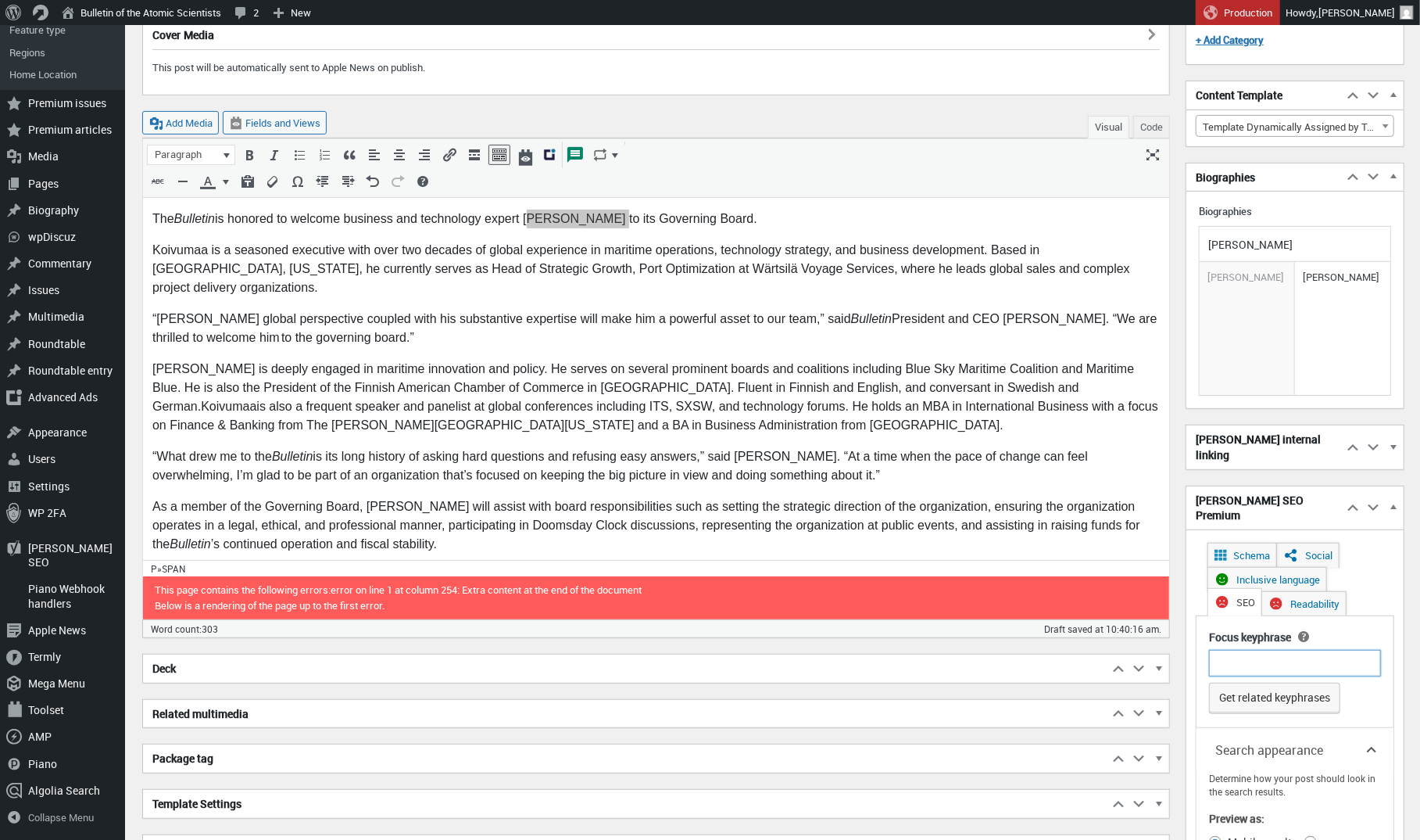
click at [1273, 650] on input "Focus keyphrase" at bounding box center [1295, 662] width 172 height 26
type input "[PERSON_NAME]"
click at [1373, 678] on div "Get related keyphrases (Opens in a new browser tab)" at bounding box center [1295, 695] width 172 height 38
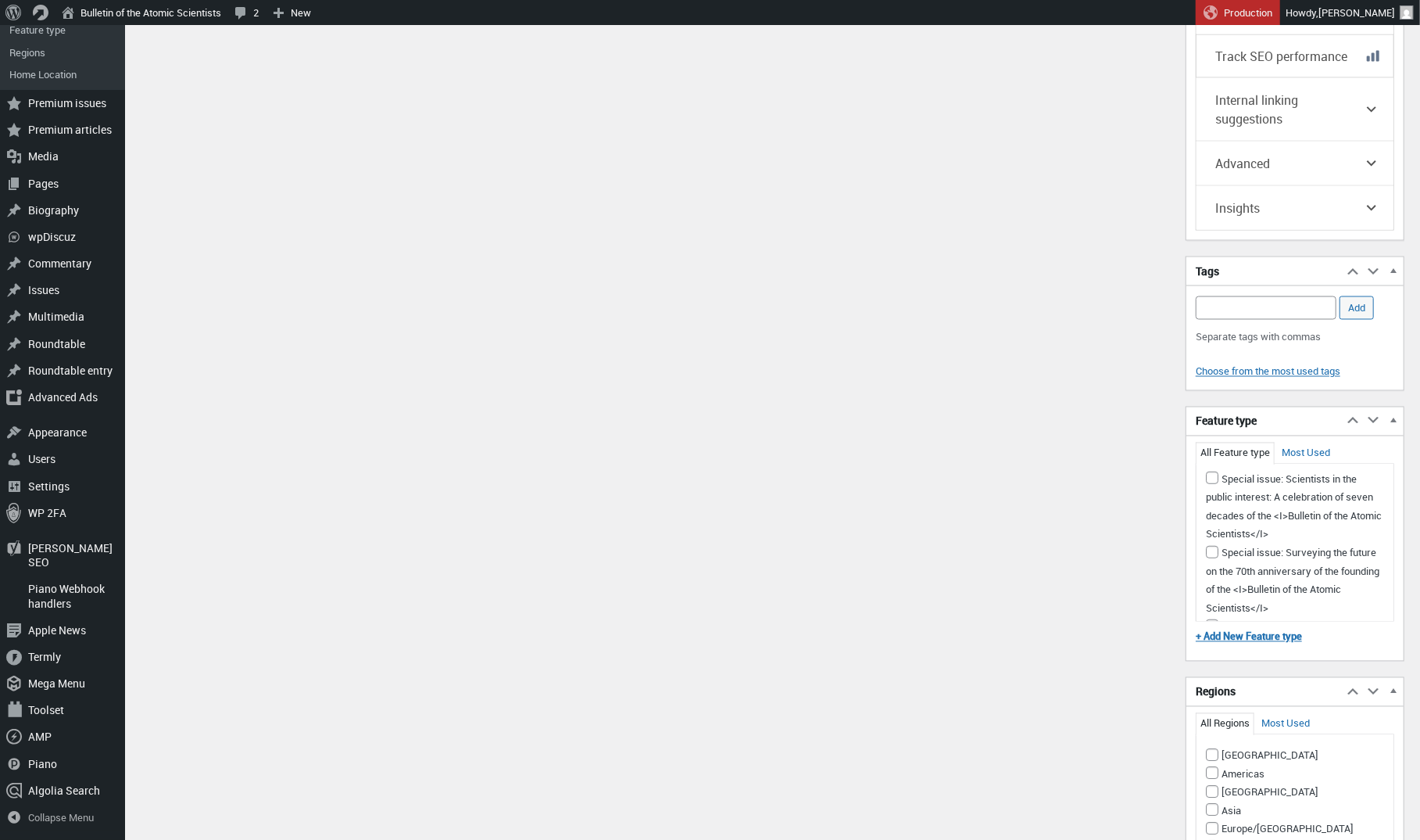
scroll to position [926, 0]
click at [1211, 658] on input "What's New at the Bulletin" at bounding box center [1213, 664] width 13 height 13
checkbox input "true"
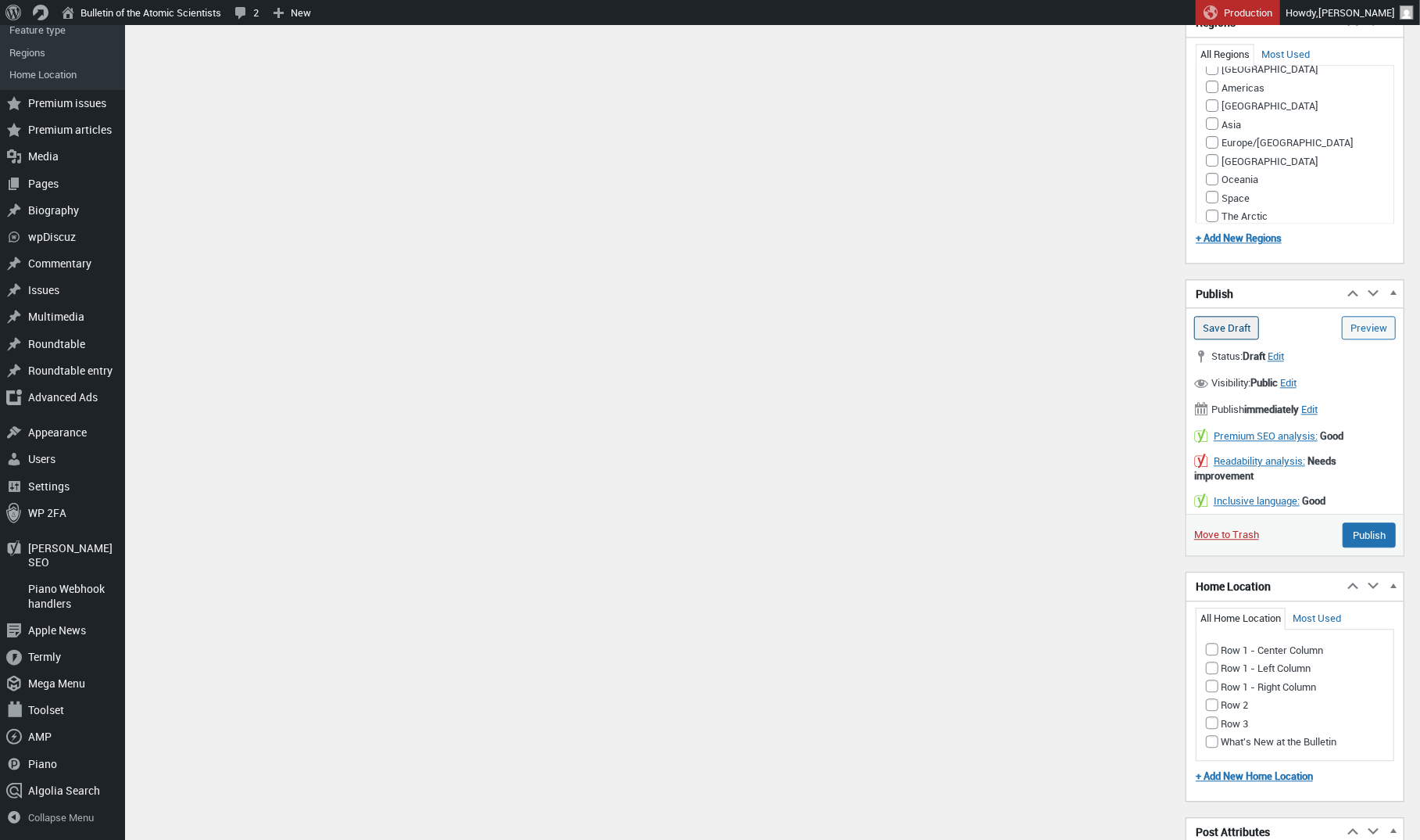
scroll to position [2656, 0]
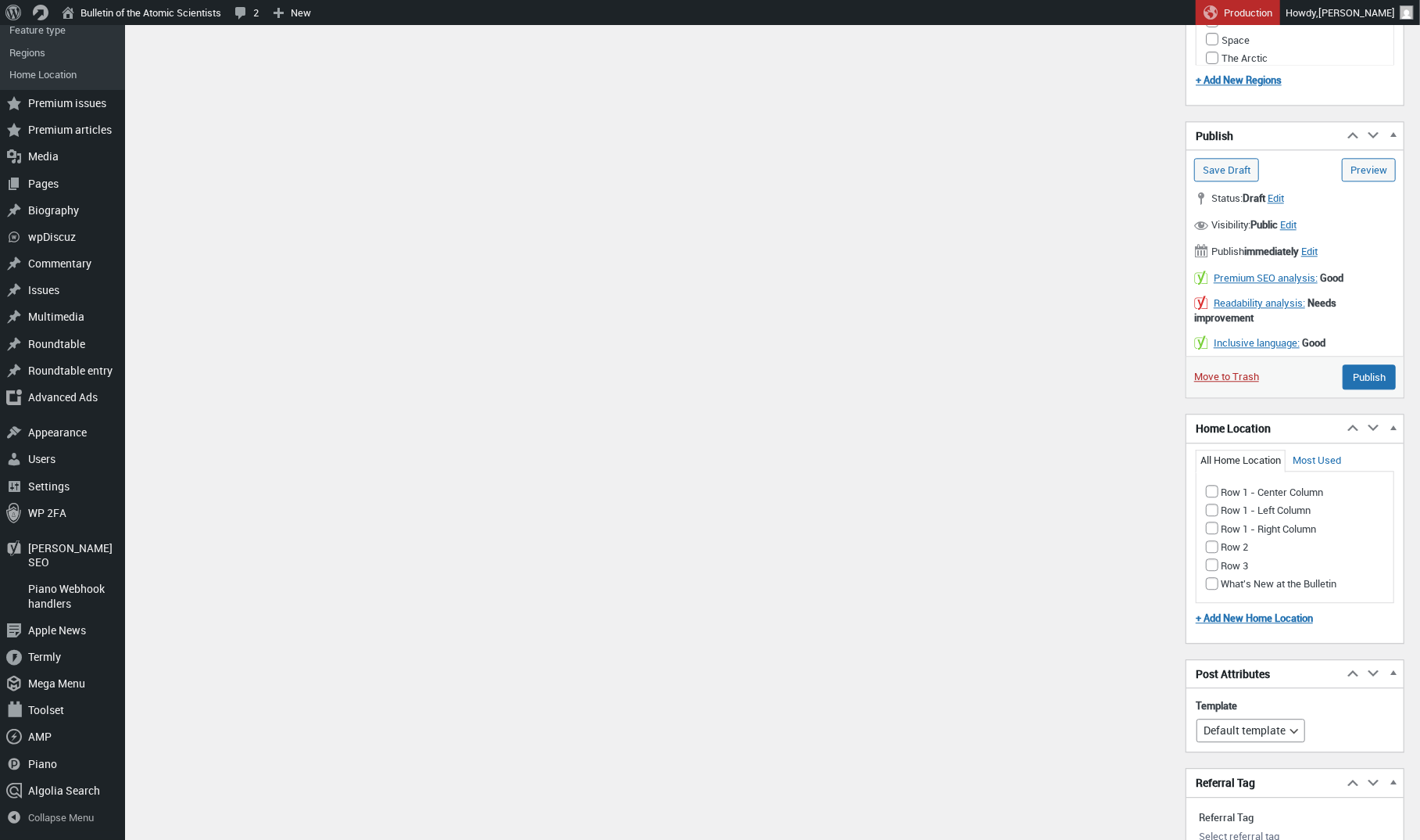
click at [1209, 577] on input "What's New at the Bulletin" at bounding box center [1213, 583] width 13 height 13
checkbox input "true"
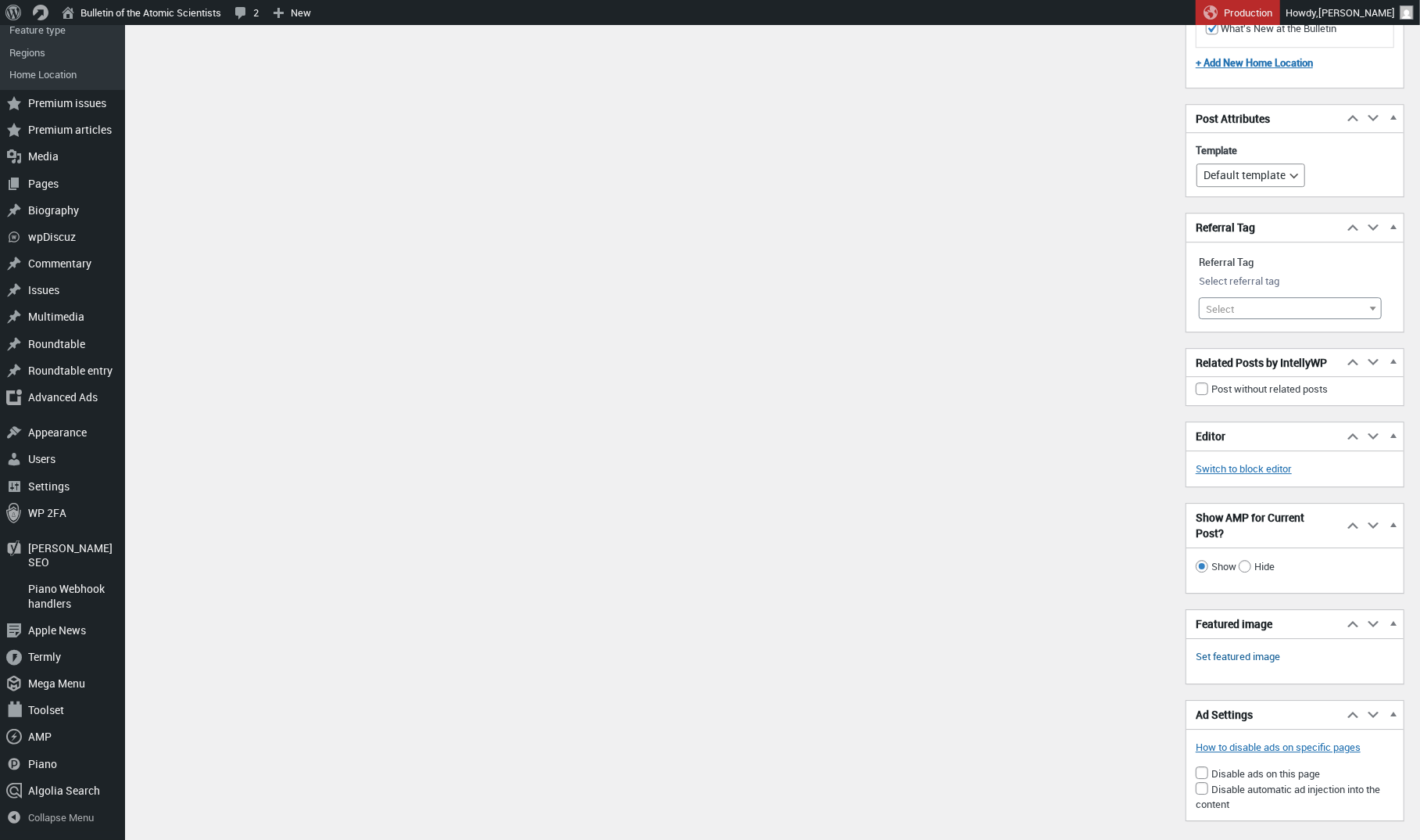
scroll to position [3210, 0]
click at [1242, 651] on link "Set featured image" at bounding box center [1239, 658] width 85 height 15
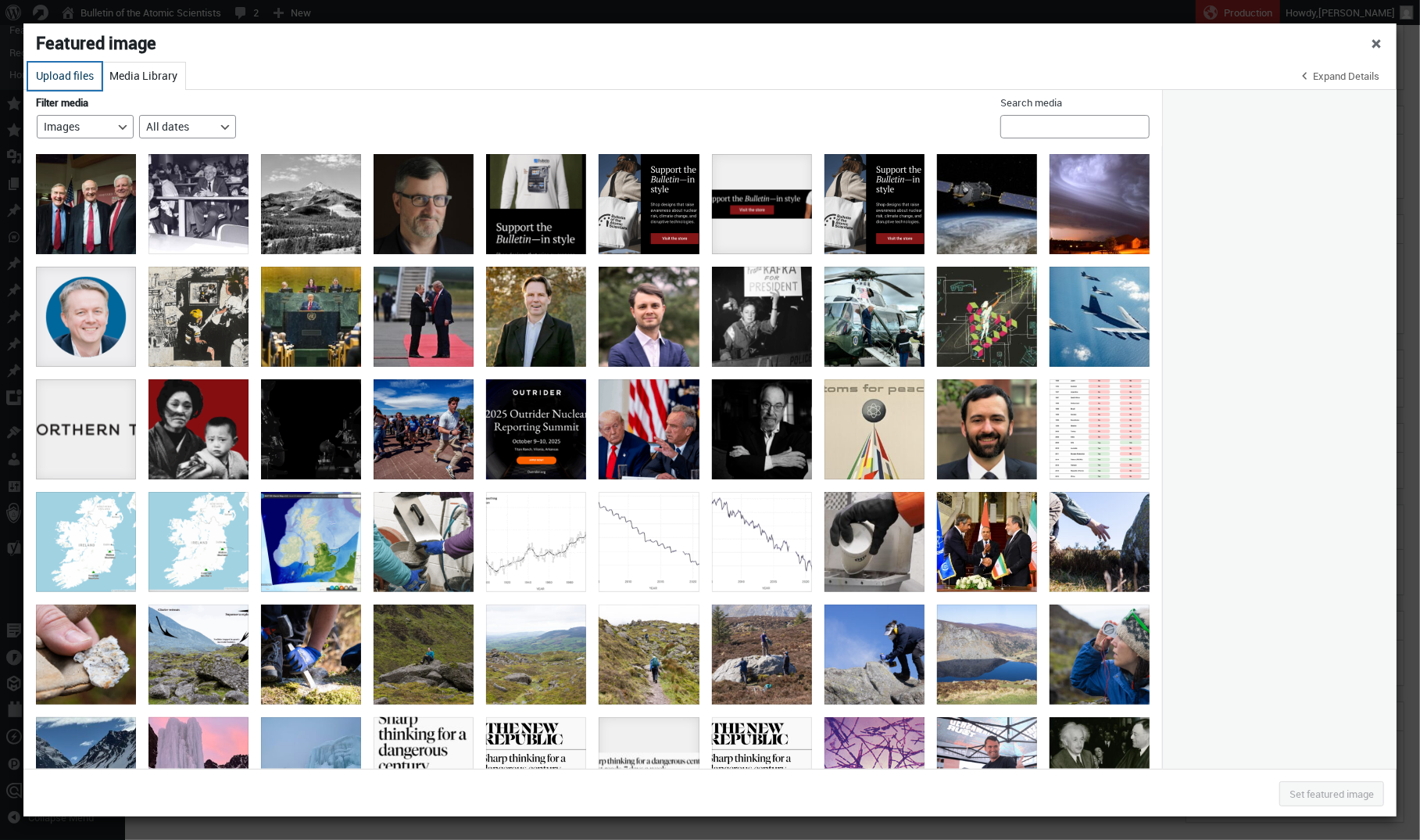
click at [79, 74] on button "Upload files" at bounding box center [64, 76] width 73 height 27
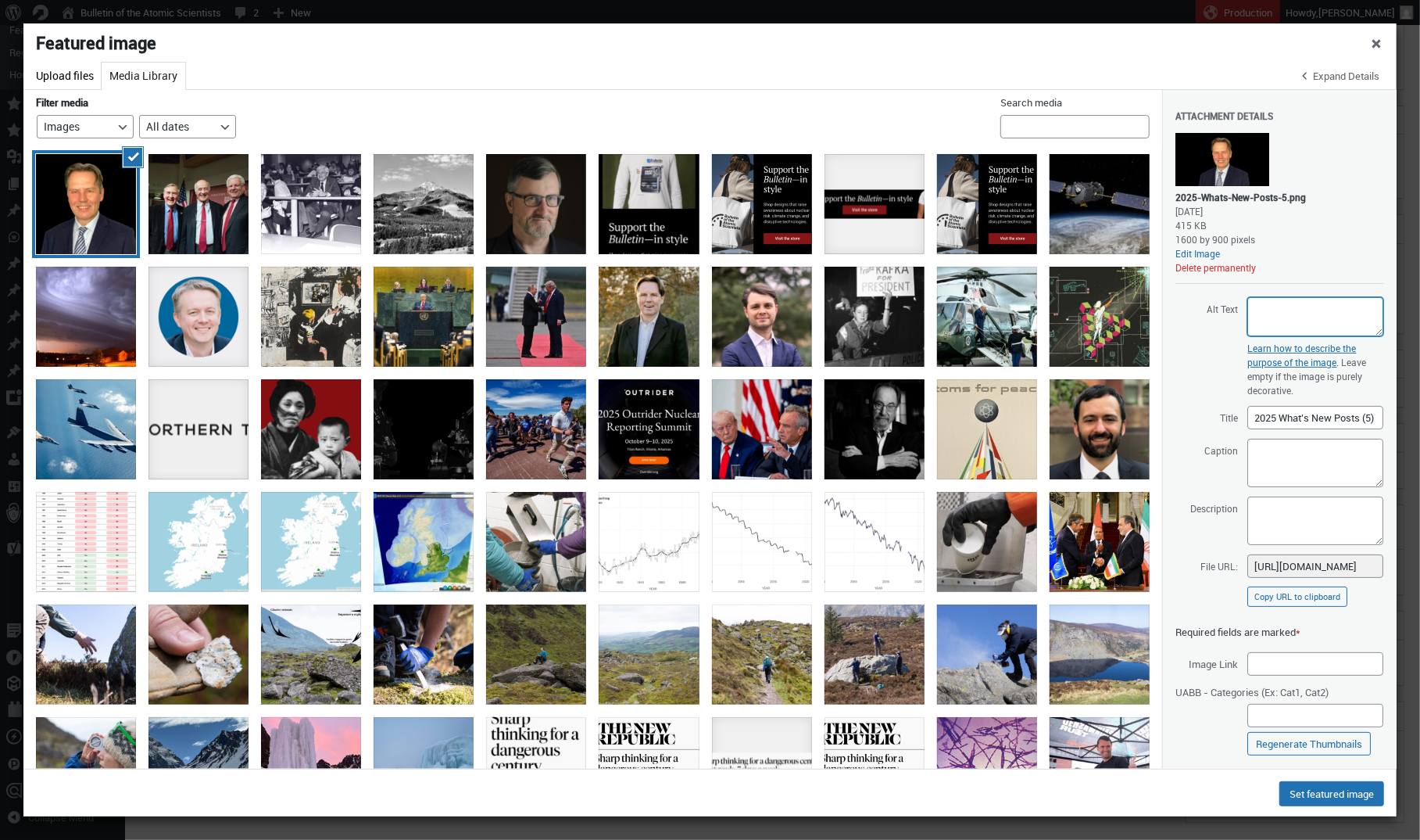
click at [1286, 310] on textarea "Alt Text" at bounding box center [1315, 316] width 136 height 39
paste textarea "[PERSON_NAME]"
type textarea "[PERSON_NAME]"
click at [1296, 415] on input "2025 What's New Posts (5)" at bounding box center [1315, 418] width 136 height 23
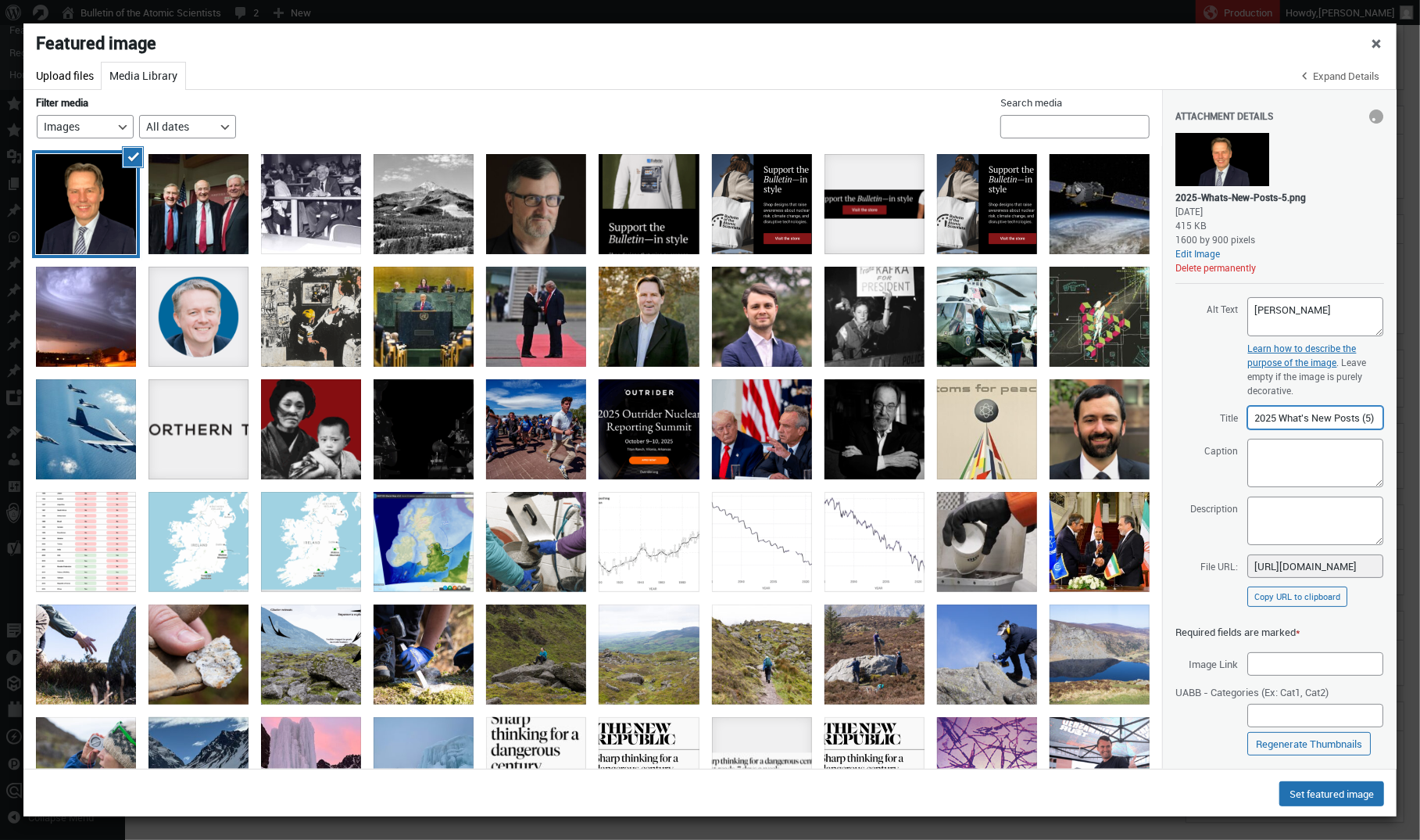
click at [1296, 415] on input "2025 What's New Posts (5)" at bounding box center [1315, 418] width 136 height 23
paste input "[PERSON_NAME]"
type input "[PERSON_NAME]"
click at [1320, 786] on button "Set featured image" at bounding box center [1332, 794] width 105 height 25
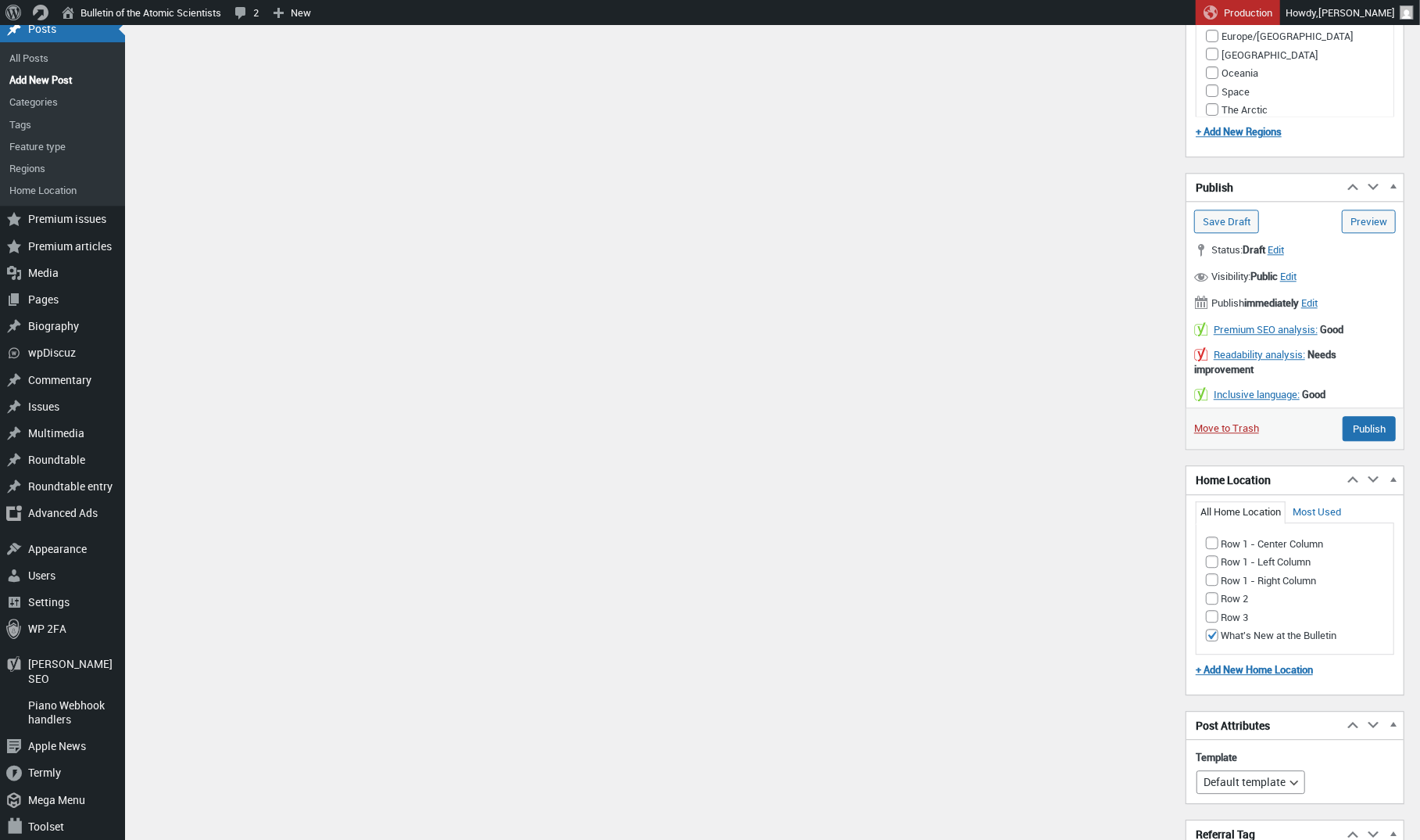
scroll to position [2632, 0]
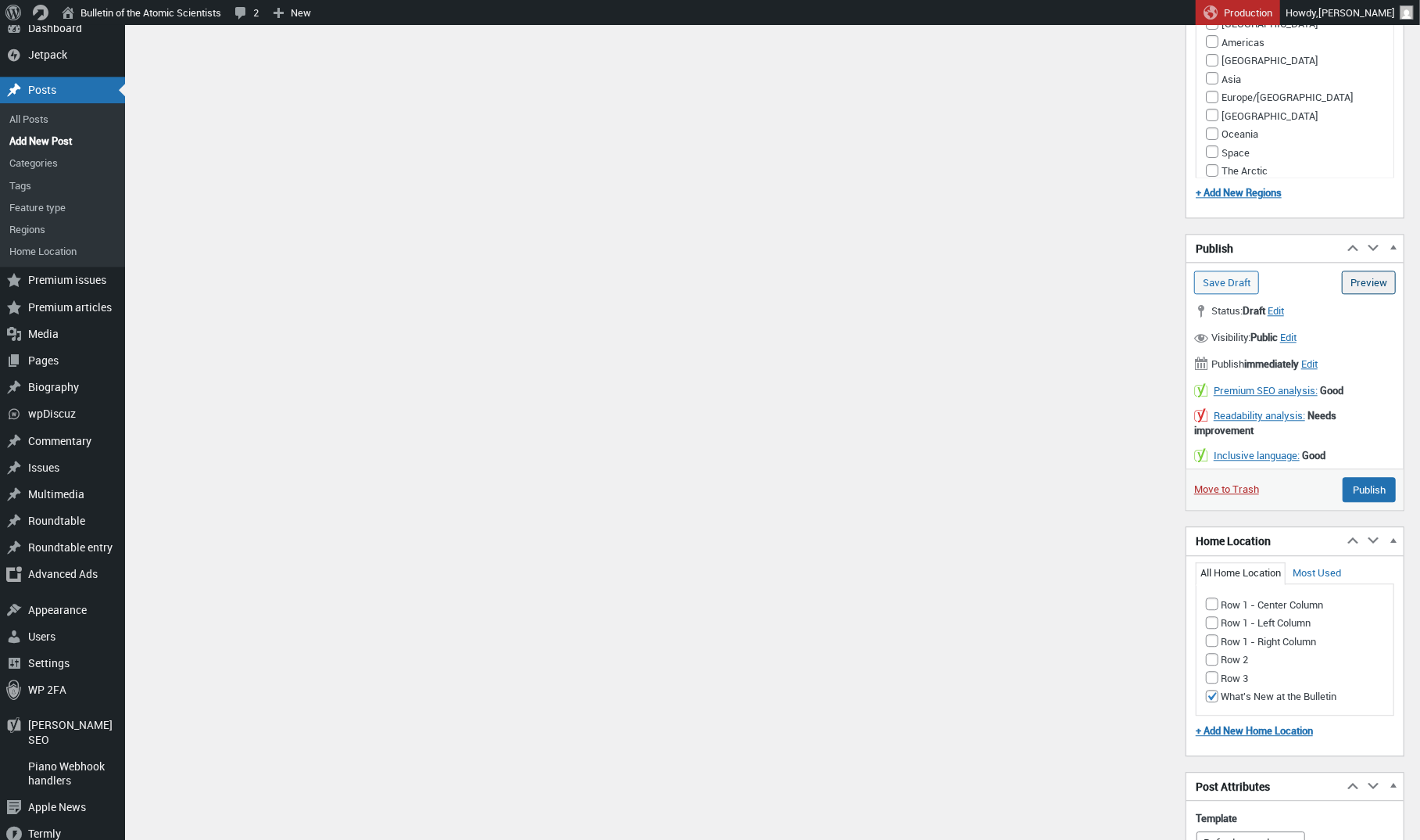
click at [1359, 271] on link "Preview (opens in a new tab)" at bounding box center [1369, 282] width 54 height 23
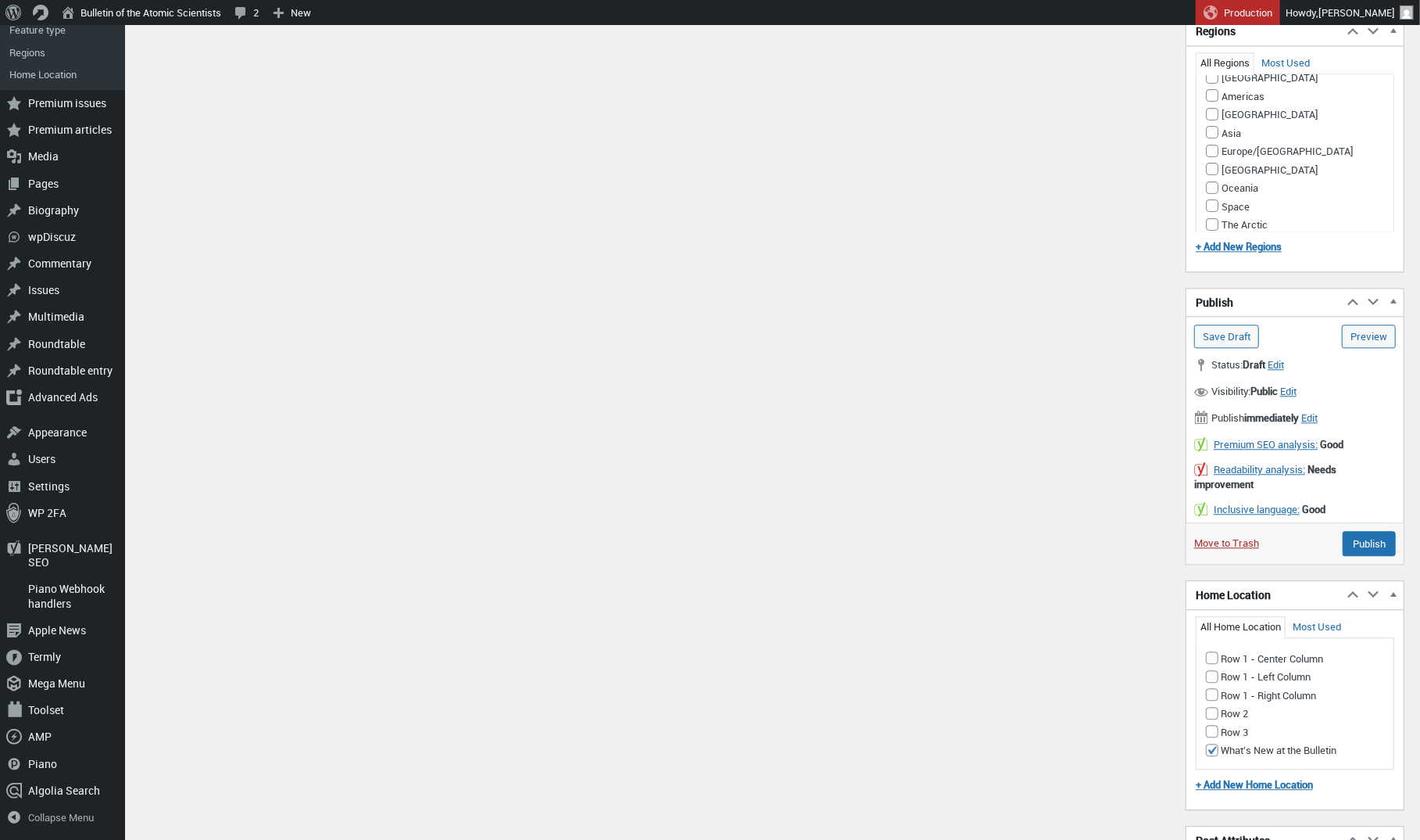
scroll to position [2577, 0]
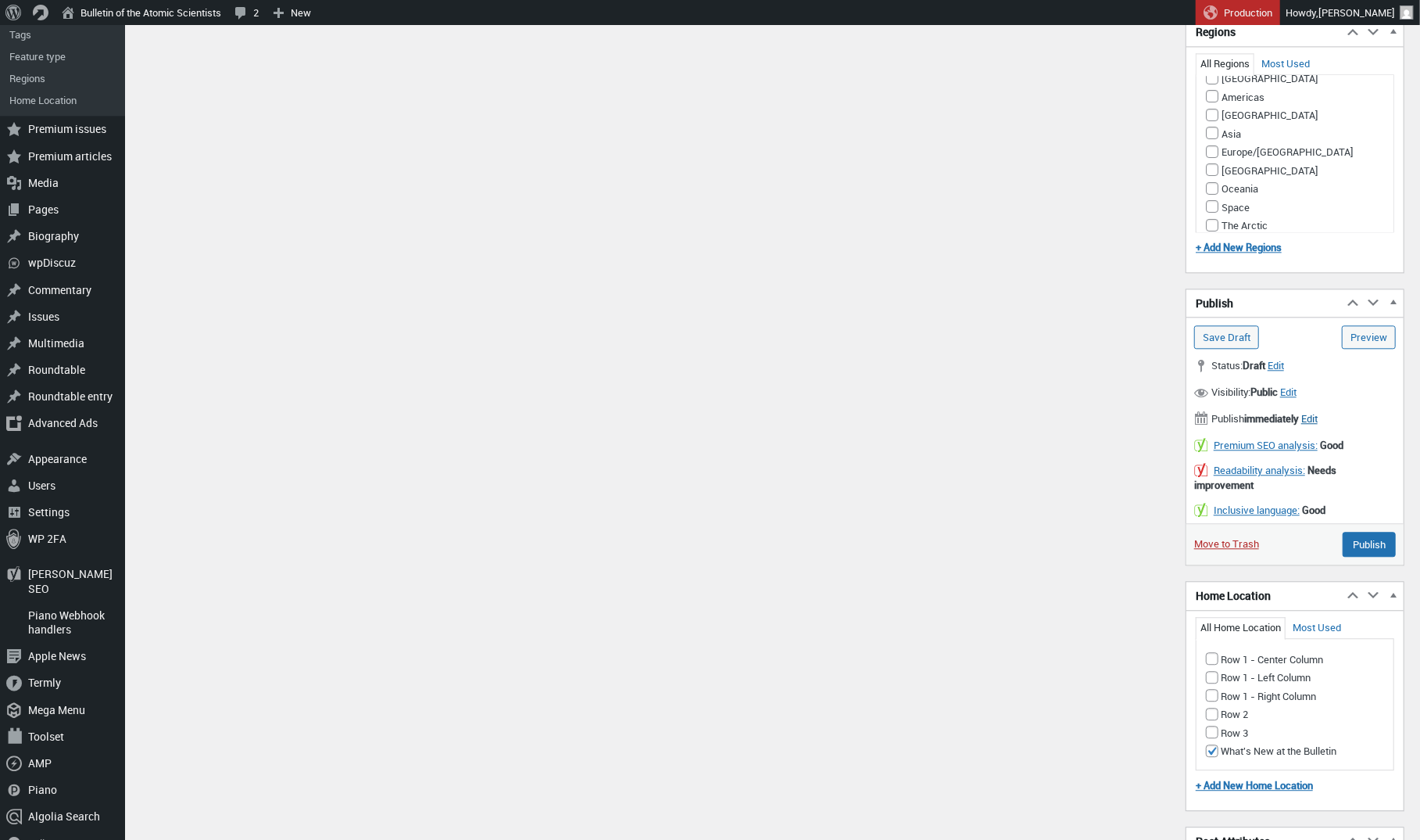
click at [1318, 411] on span "Edit" at bounding box center [1310, 419] width 16 height 14
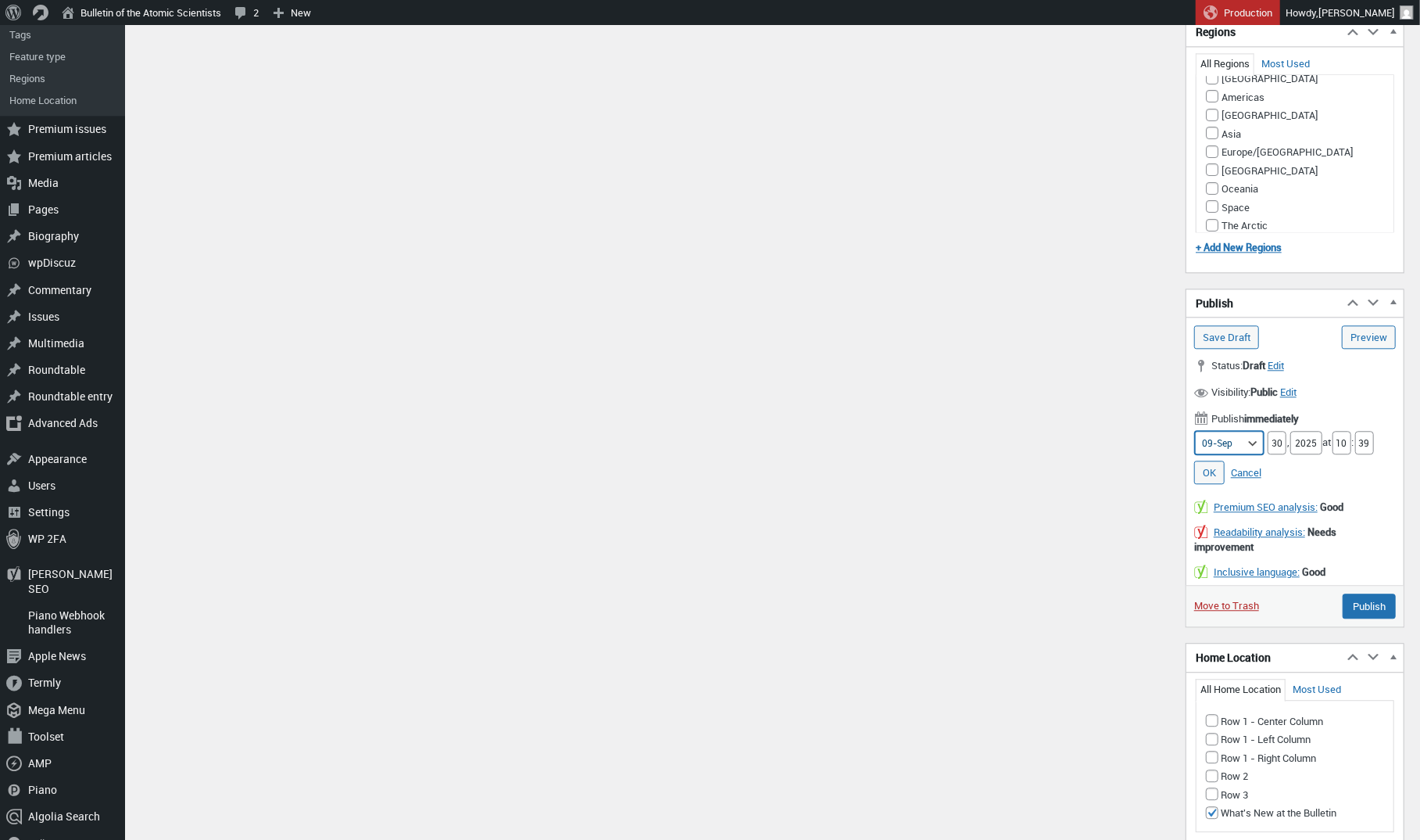
select select "10"
click at [1273, 430] on input "30" at bounding box center [1277, 442] width 19 height 23
type input "3"
type input "2"
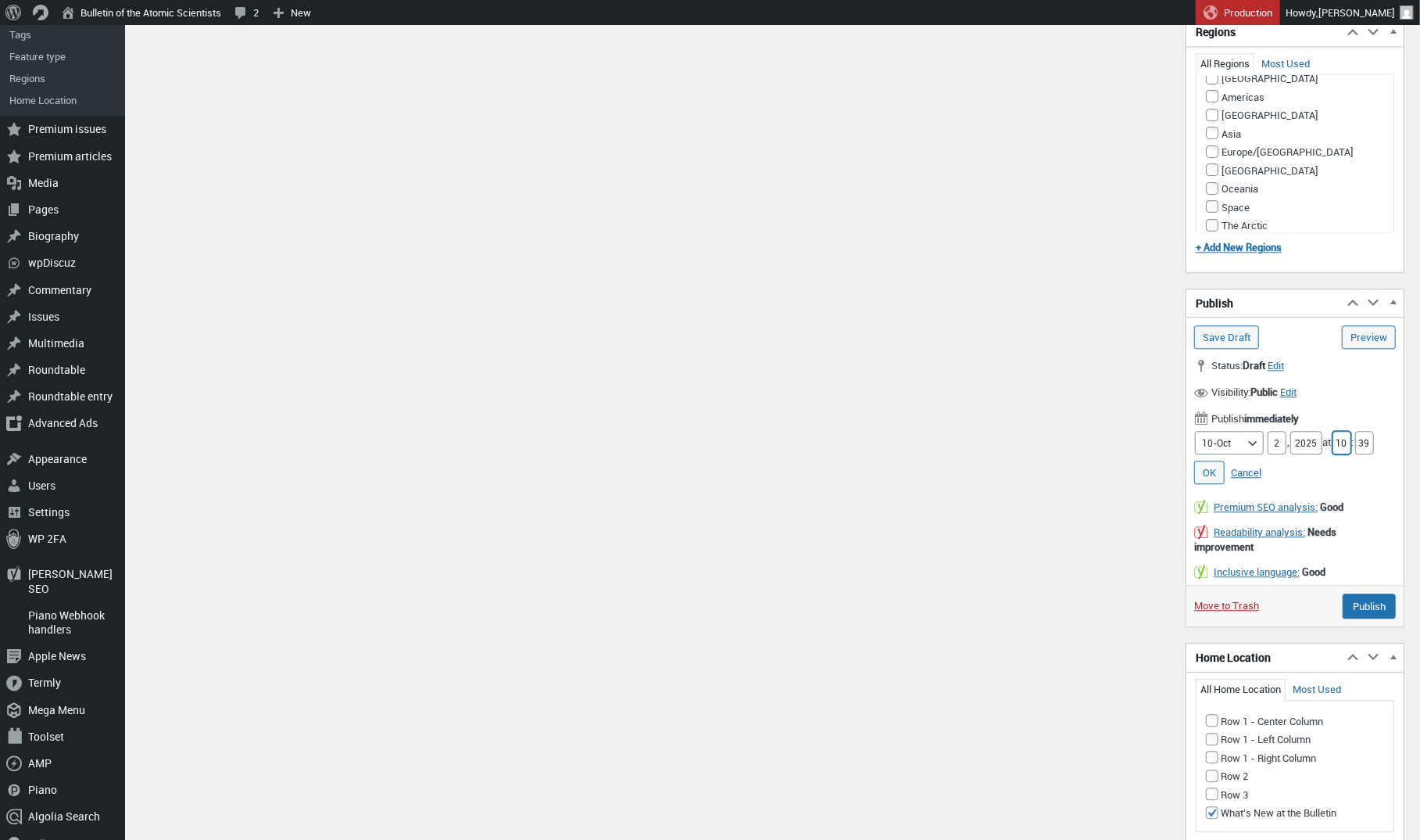
click at [1351, 430] on input "10" at bounding box center [1342, 442] width 19 height 23
type input "5"
click at [1374, 430] on input "39" at bounding box center [1364, 442] width 19 height 23
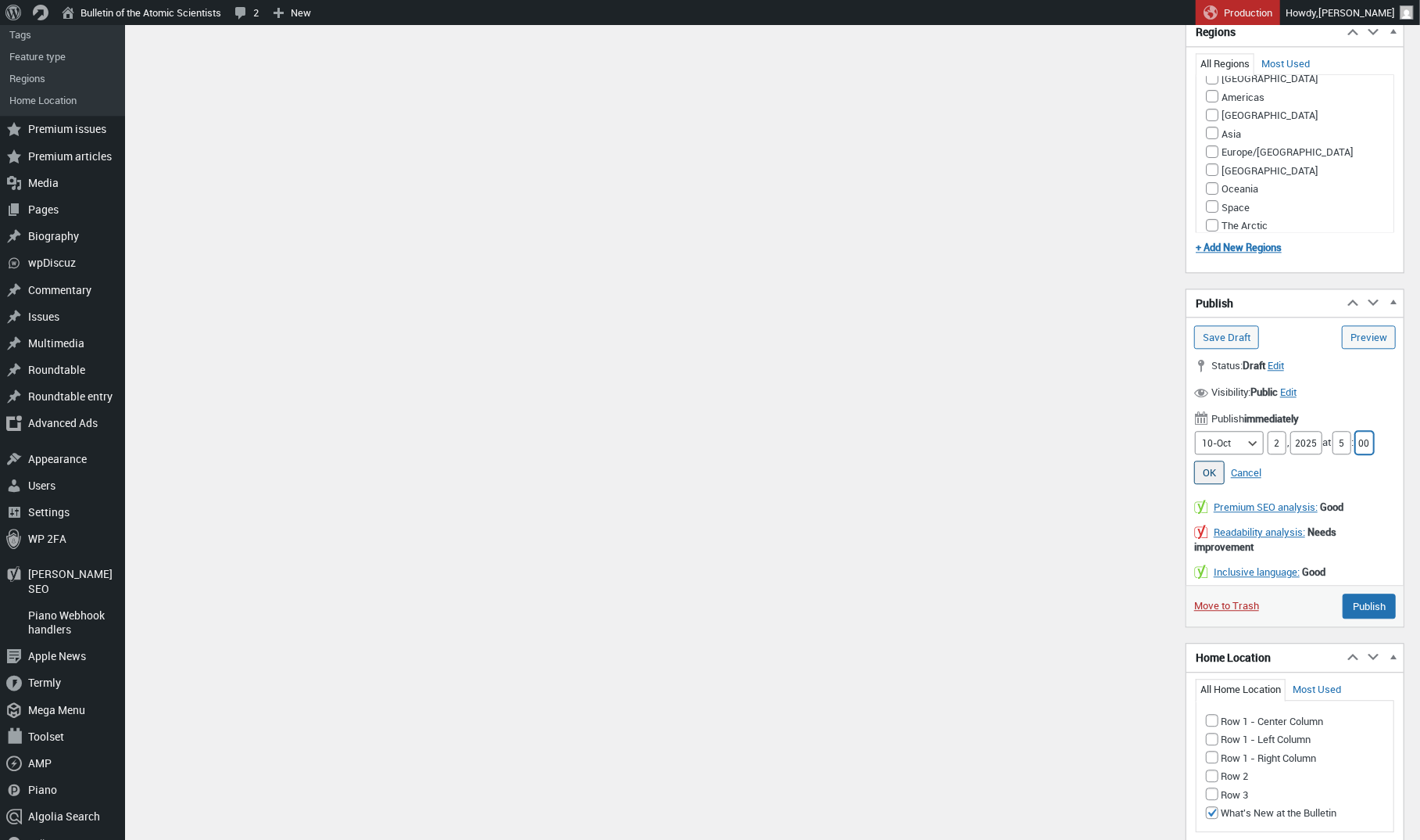
type input "00"
click at [1210, 460] on link "OK" at bounding box center [1210, 472] width 31 height 23
type input "Schedule"
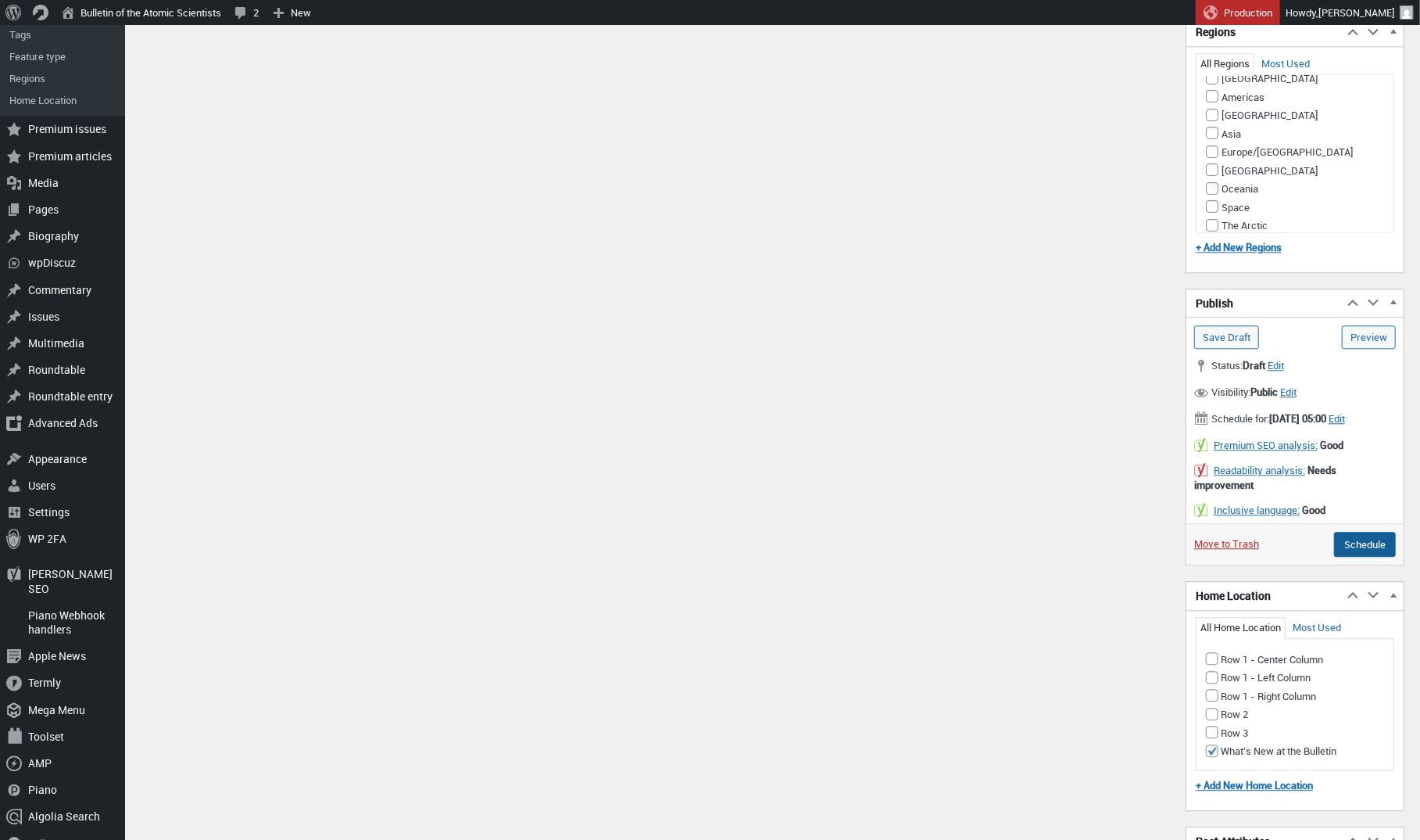
click at [1355, 531] on input "Schedule" at bounding box center [1365, 544] width 61 height 25
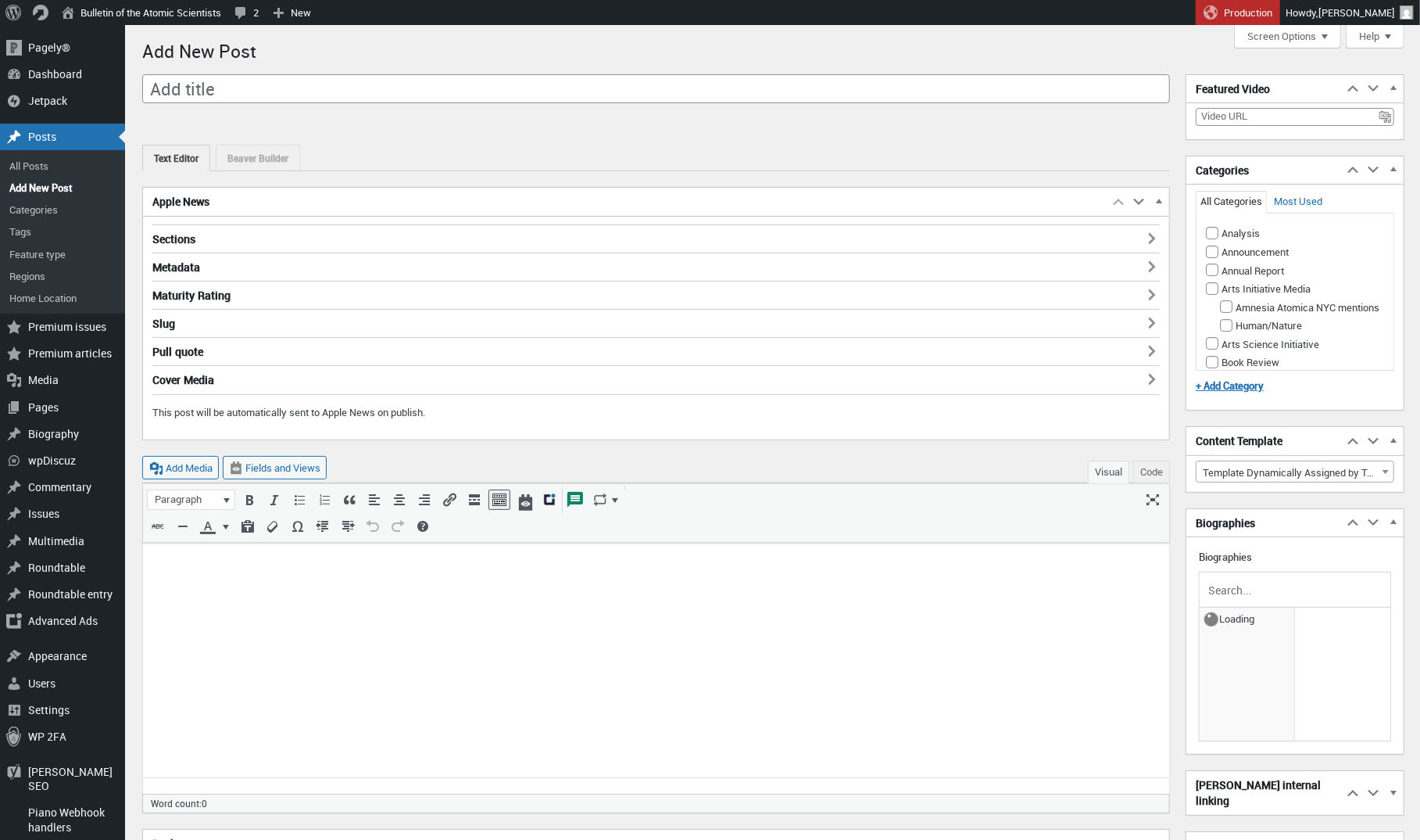
scroll to position [11, 0]
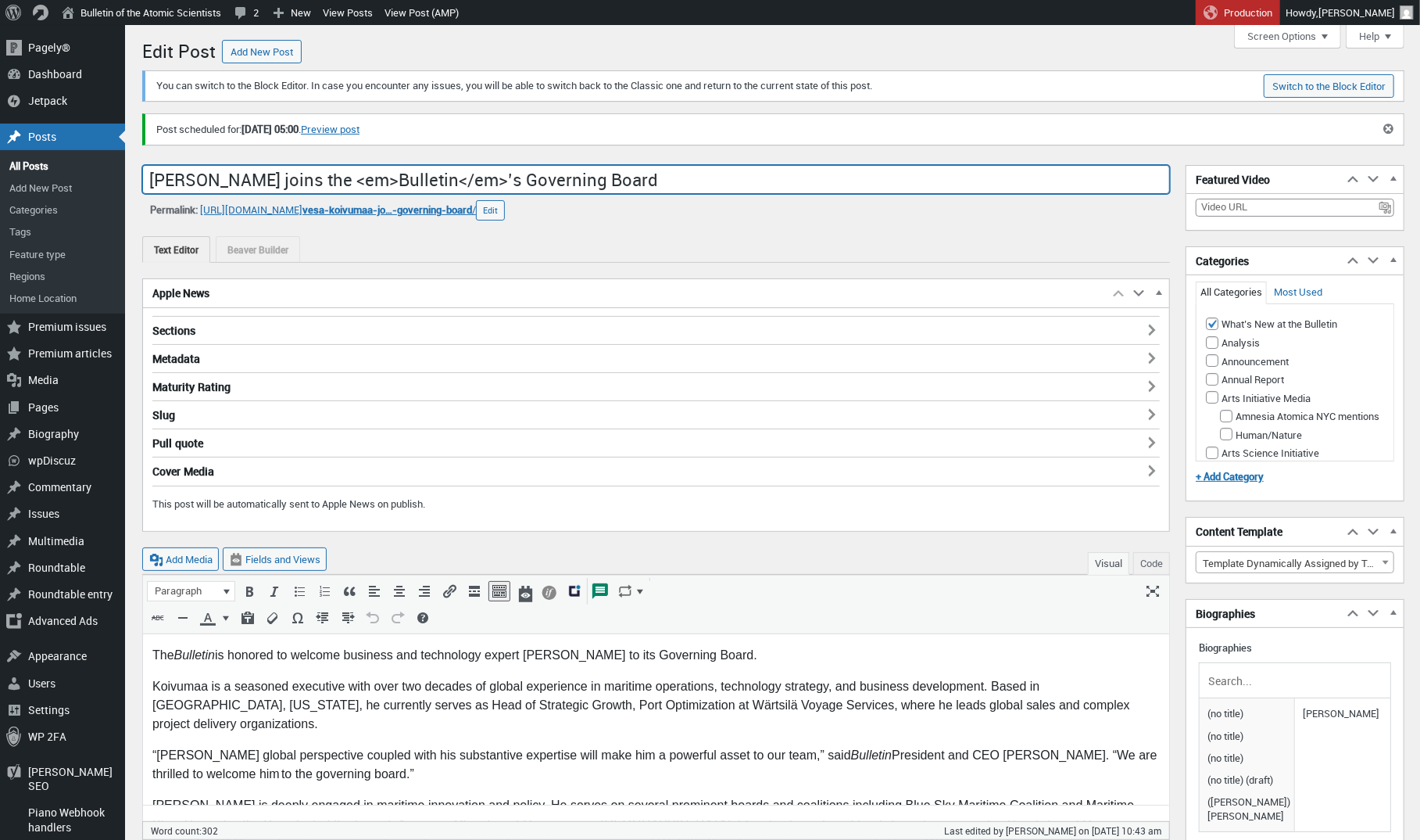
click at [523, 179] on input "[PERSON_NAME] joins the <em>Bulletin</em>’s Governing Board" at bounding box center [656, 180] width 1028 height 30
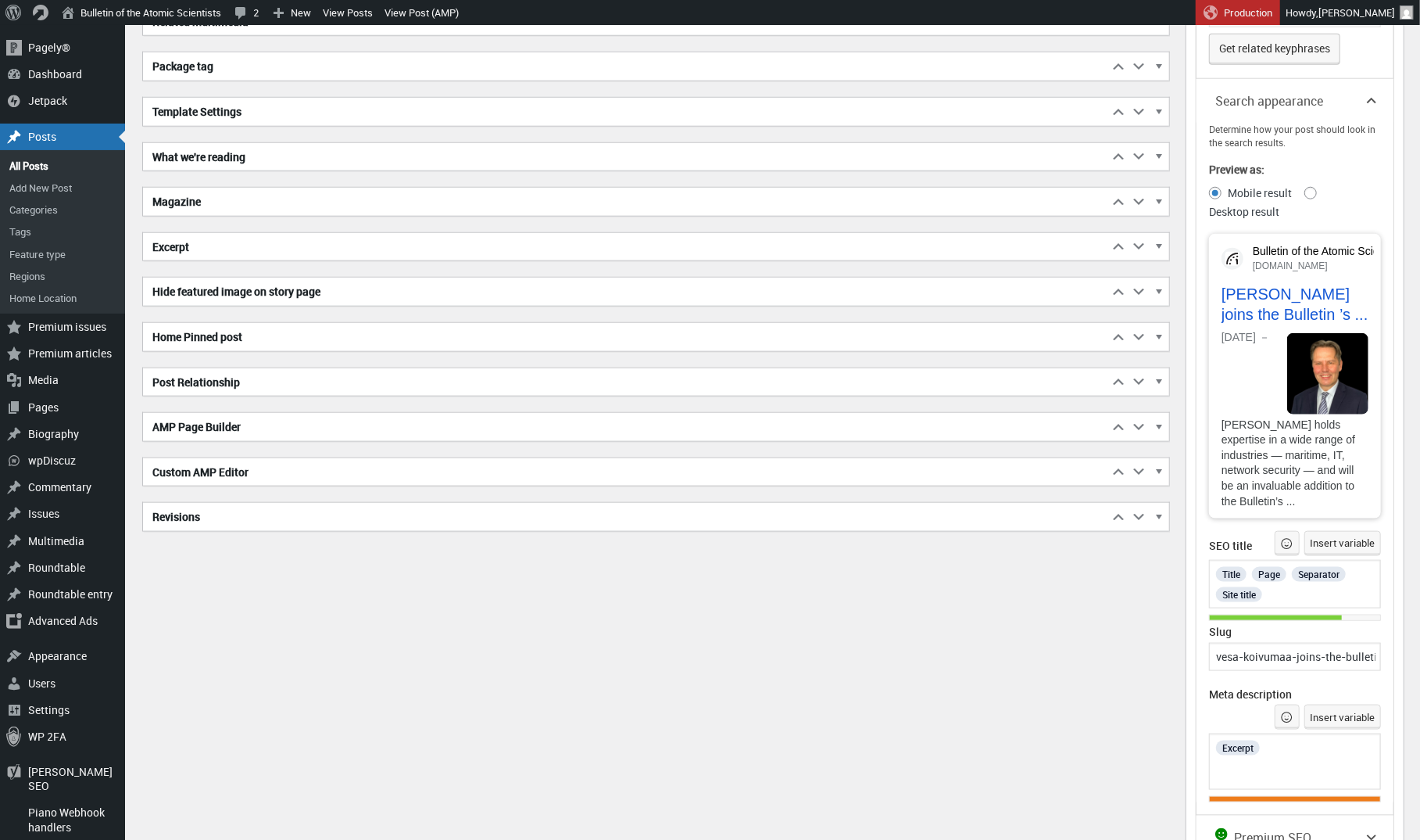
click at [331, 245] on h2 "Excerpt" at bounding box center [626, 246] width 965 height 28
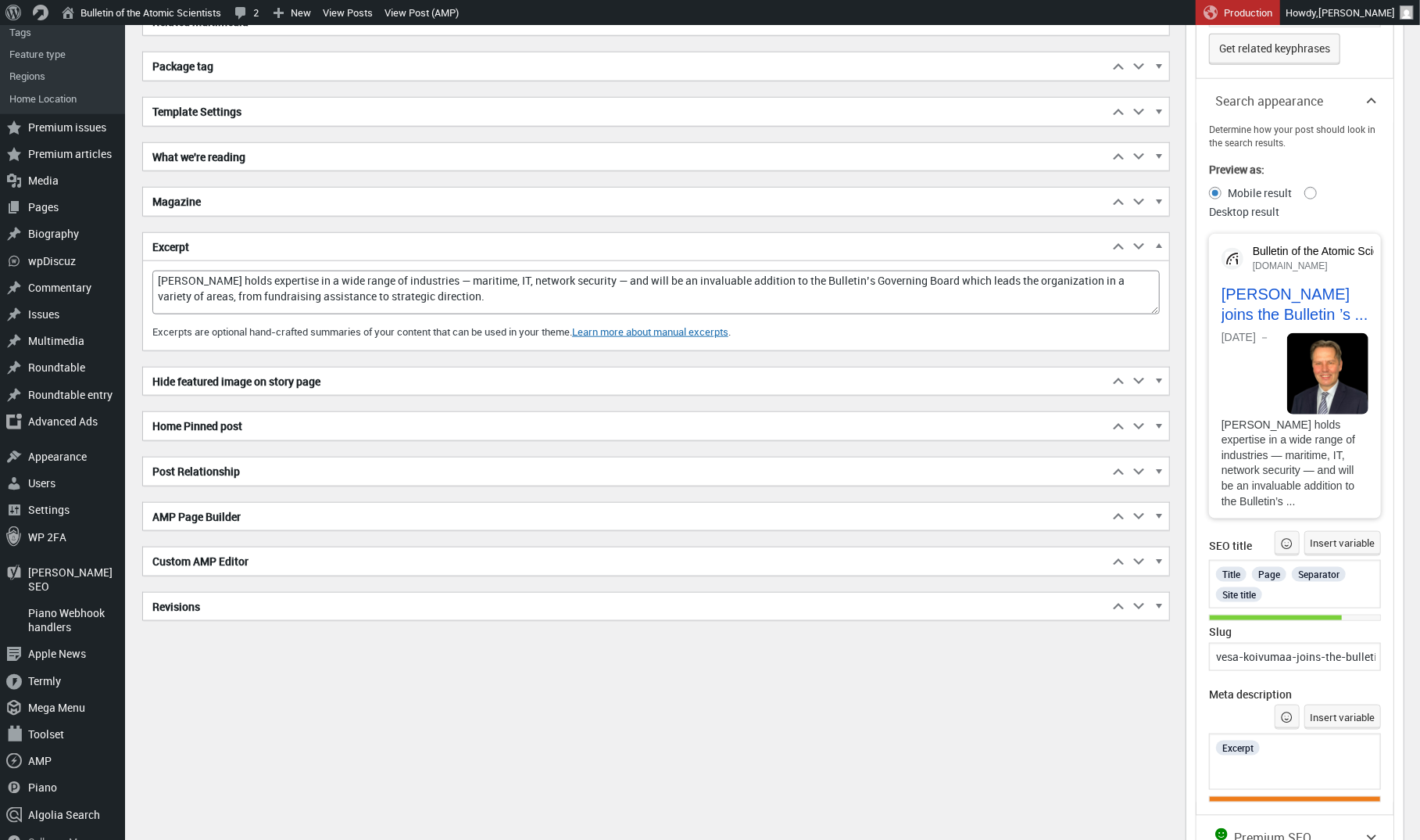
scroll to position [1084, 0]
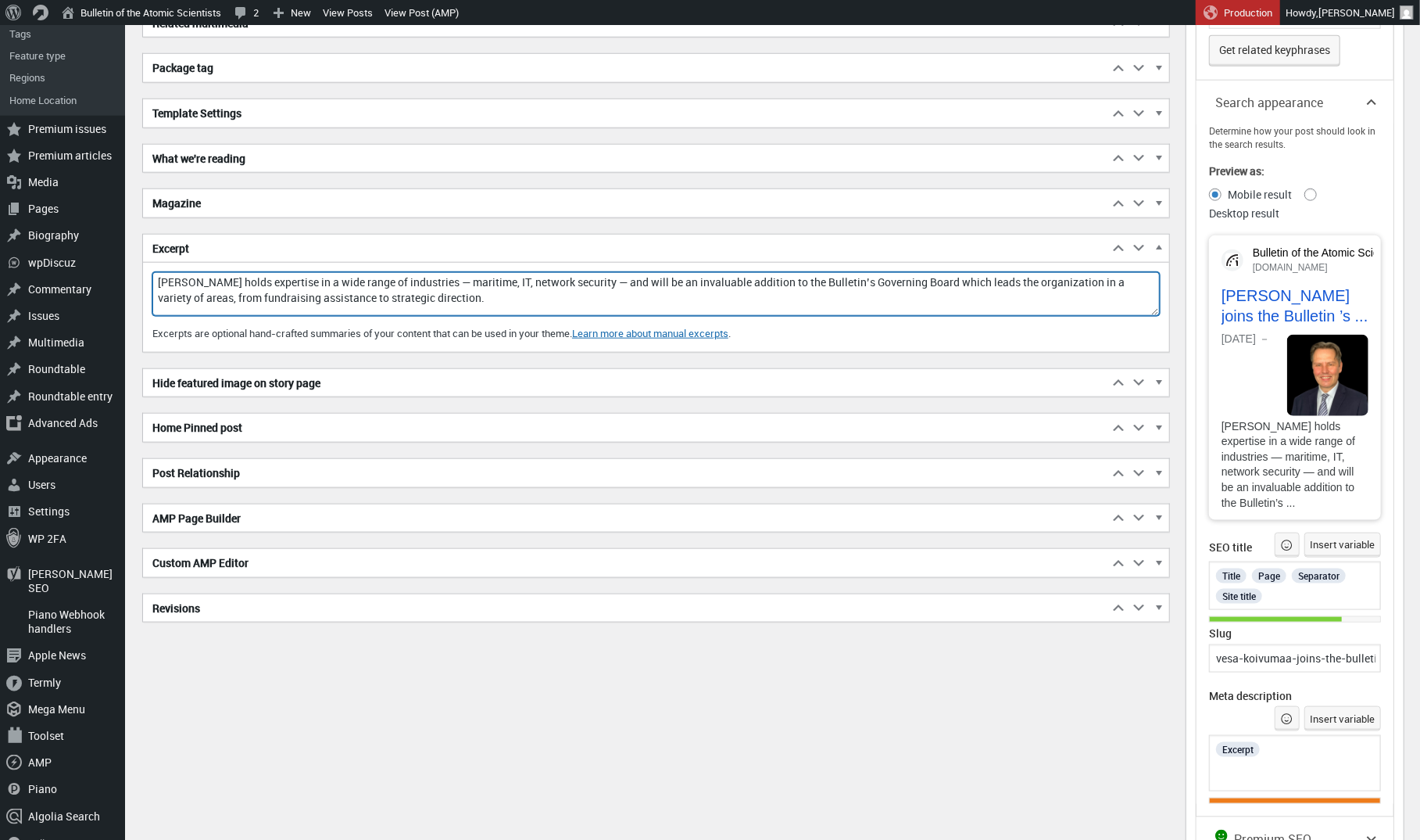
click at [319, 293] on textarea "[PERSON_NAME] holds expertise in a wide range of industries — maritime, IT, net…" at bounding box center [656, 294] width 1008 height 44
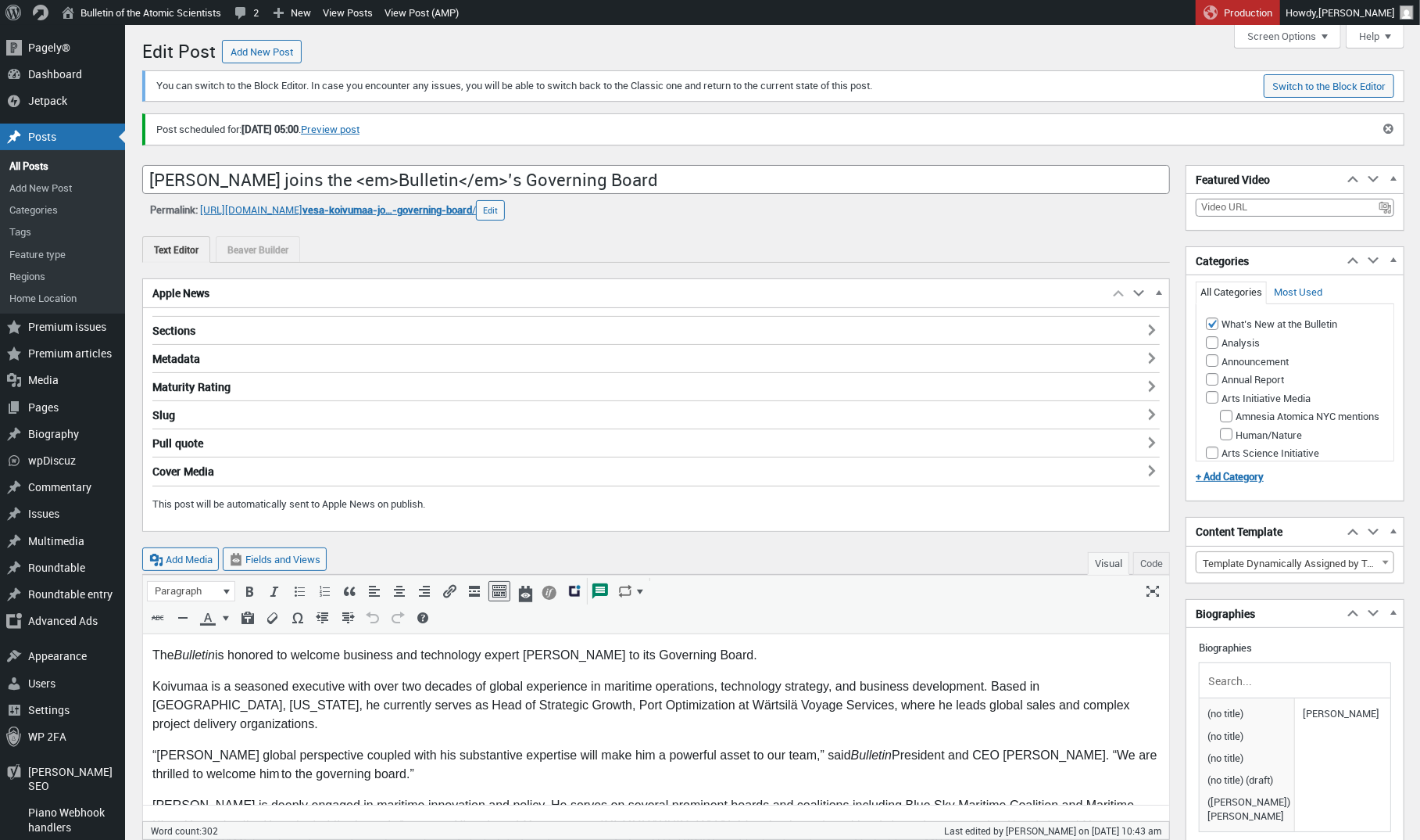
scroll to position [0, 0]
click at [44, 162] on link "All Posts" at bounding box center [62, 166] width 125 height 22
